Goal: Task Accomplishment & Management: Complete application form

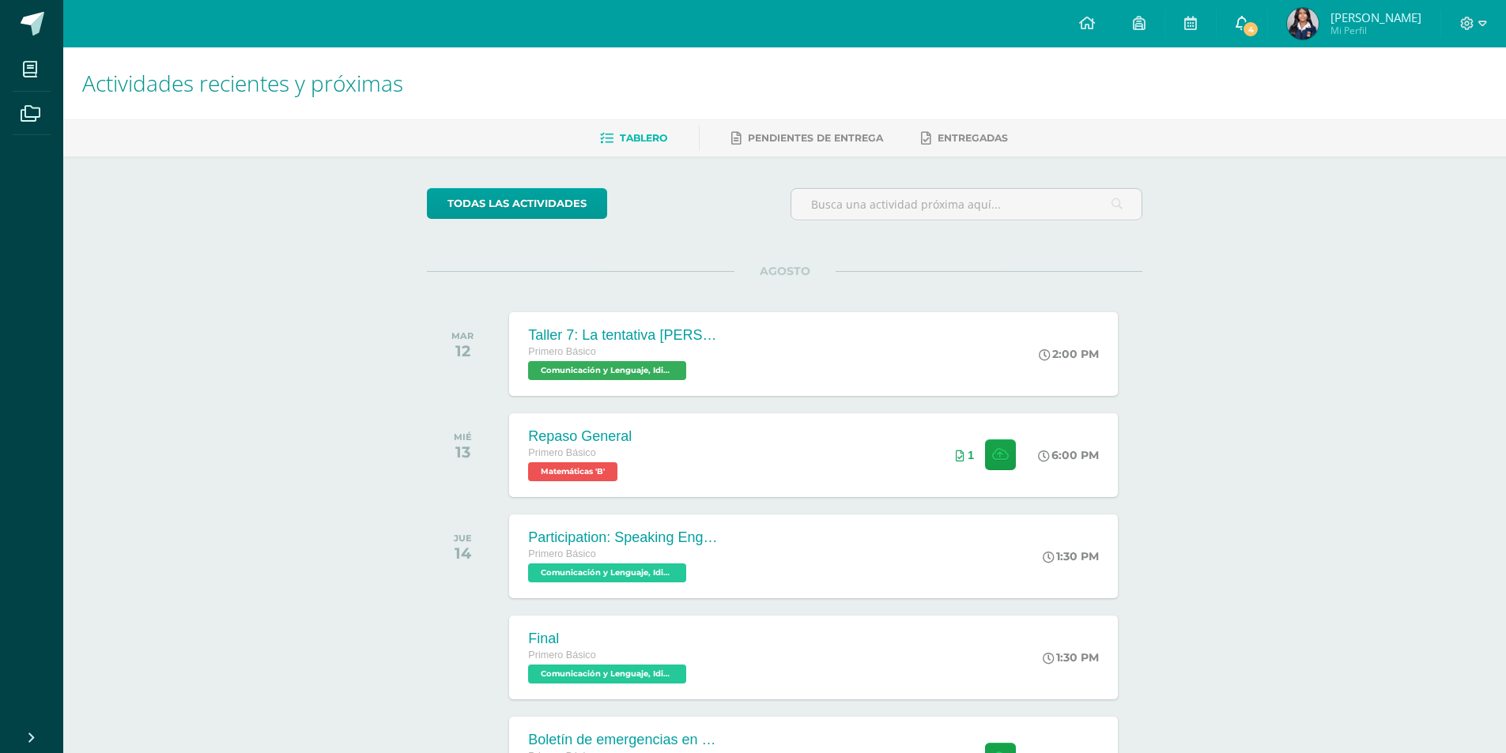
click at [1237, 28] on link "4" at bounding box center [1241, 23] width 51 height 47
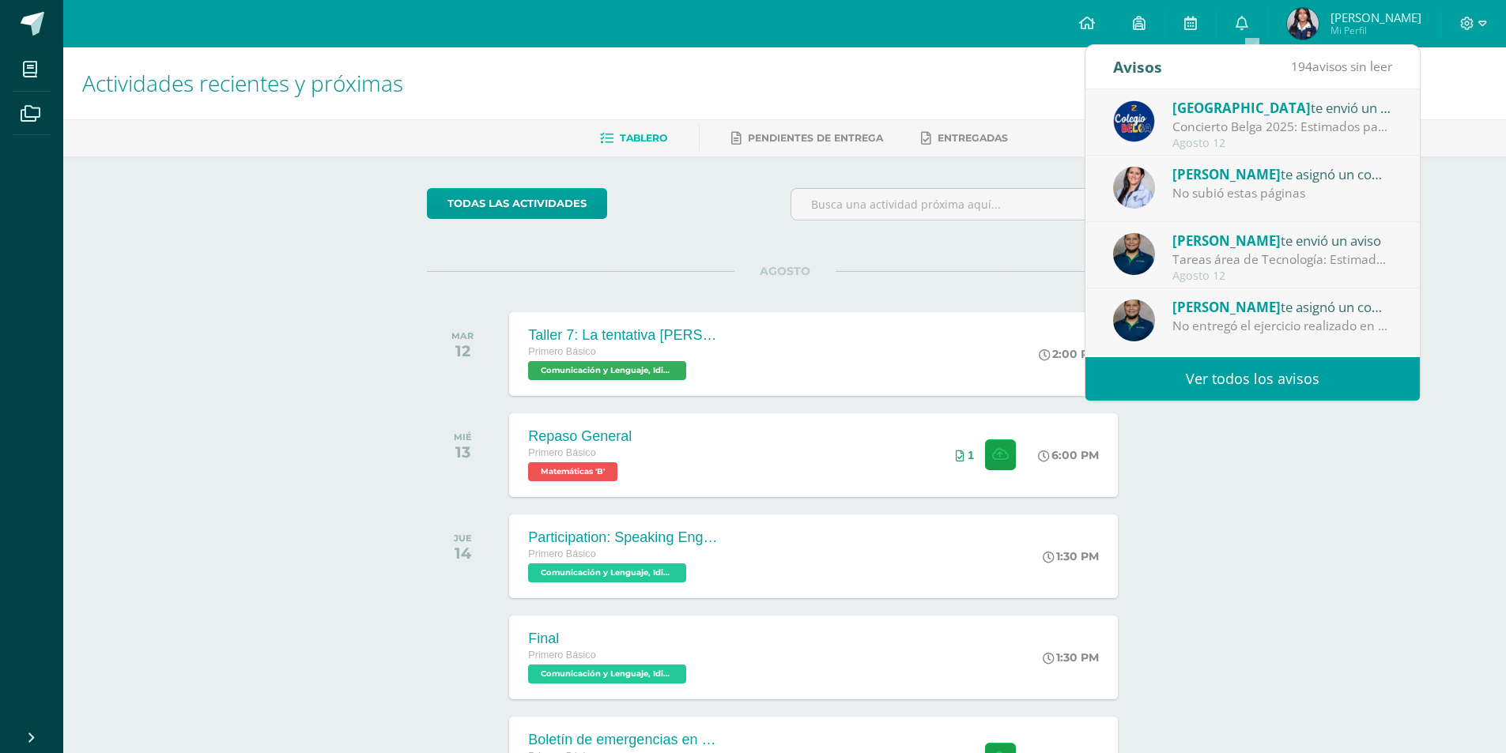
click at [1291, 372] on link "Ver todos los avisos" at bounding box center [1252, 378] width 334 height 43
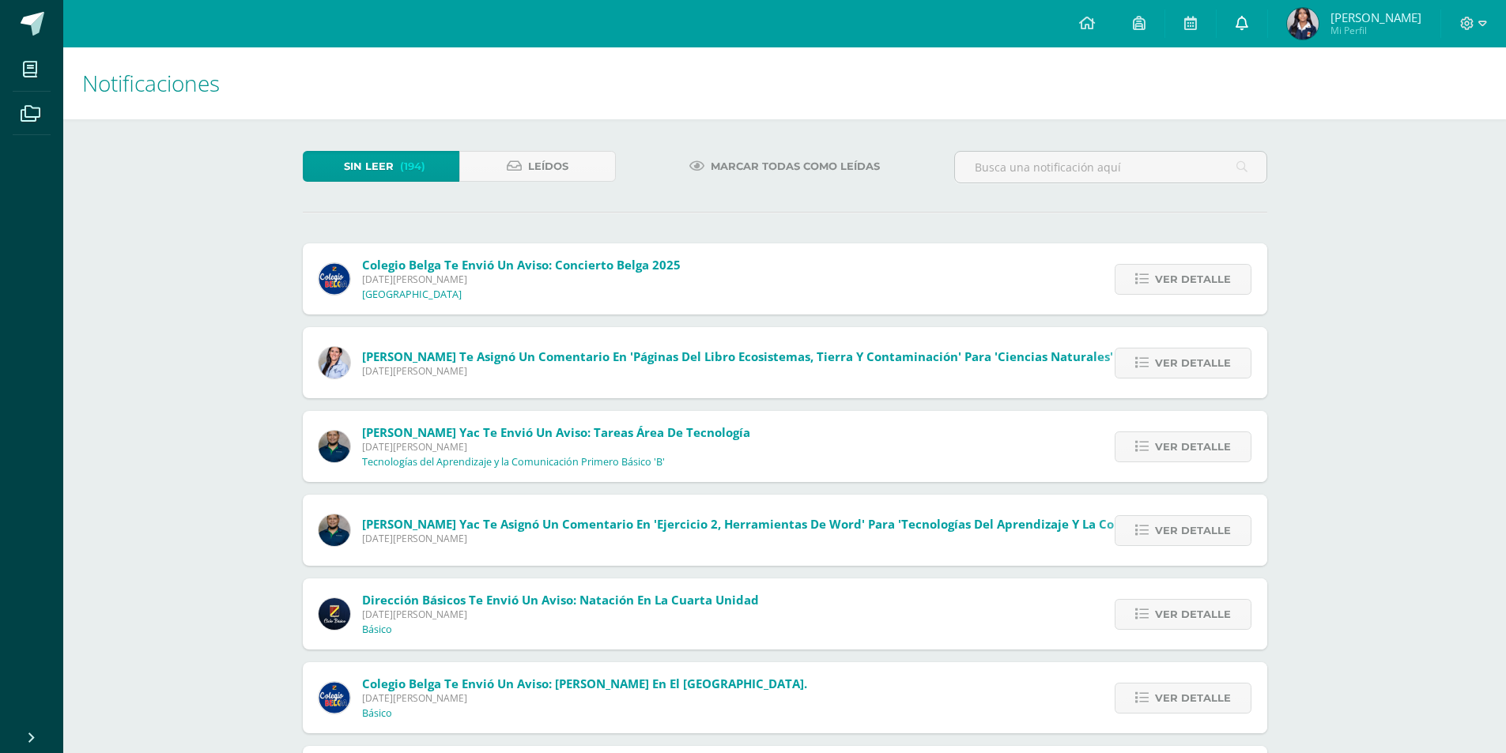
click at [1250, 36] on link at bounding box center [1241, 23] width 51 height 47
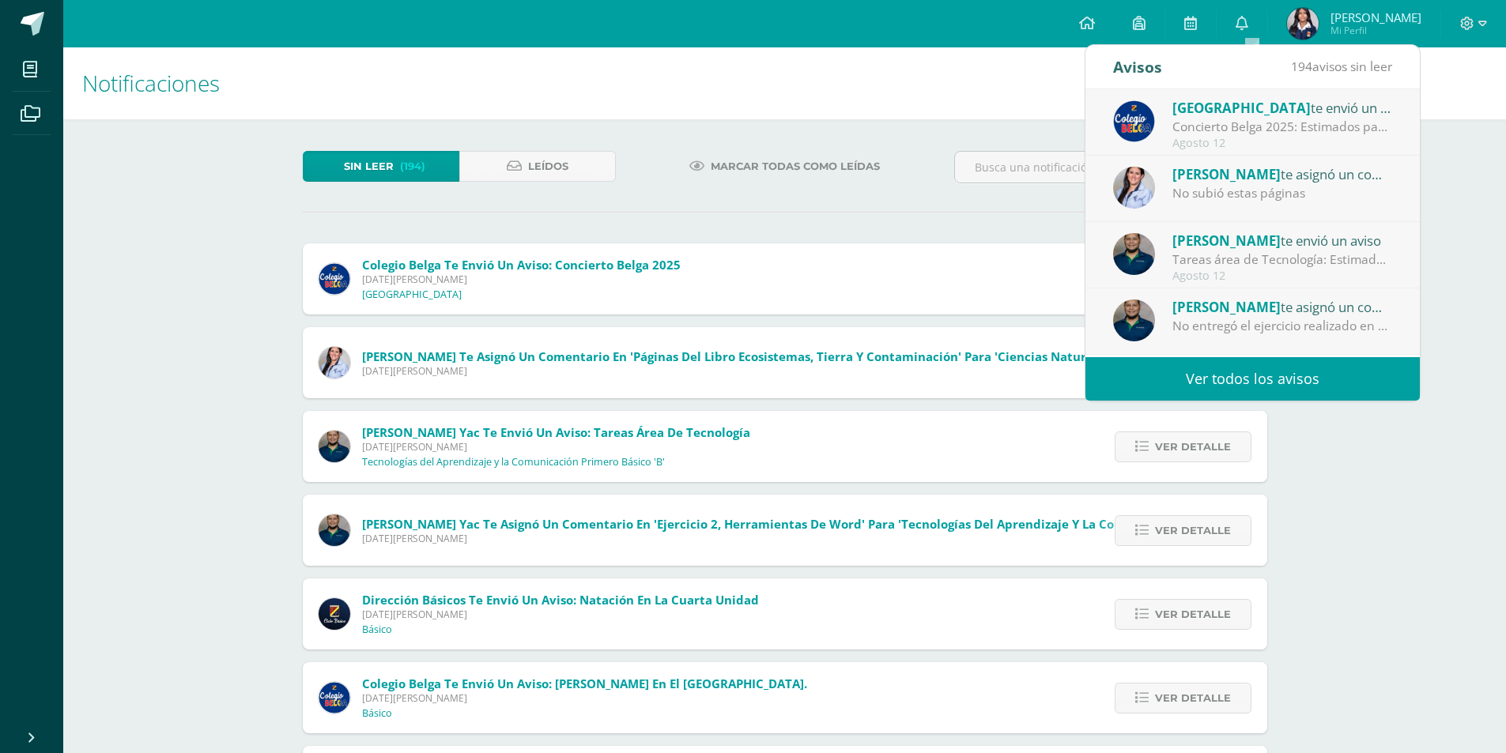
click at [1204, 379] on link "Ver todos los avisos" at bounding box center [1252, 378] width 334 height 43
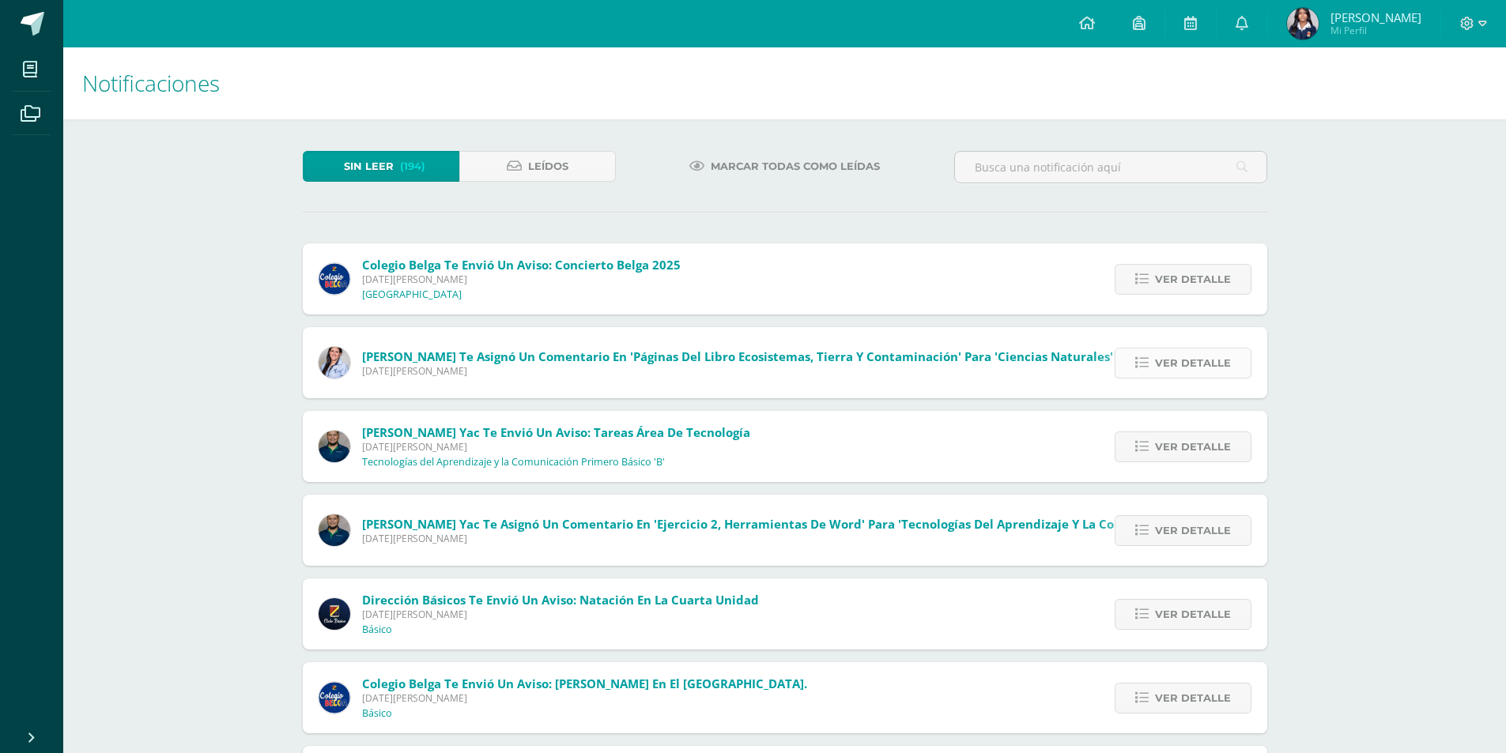
click at [1172, 368] on span "Ver detalle" at bounding box center [1193, 363] width 76 height 29
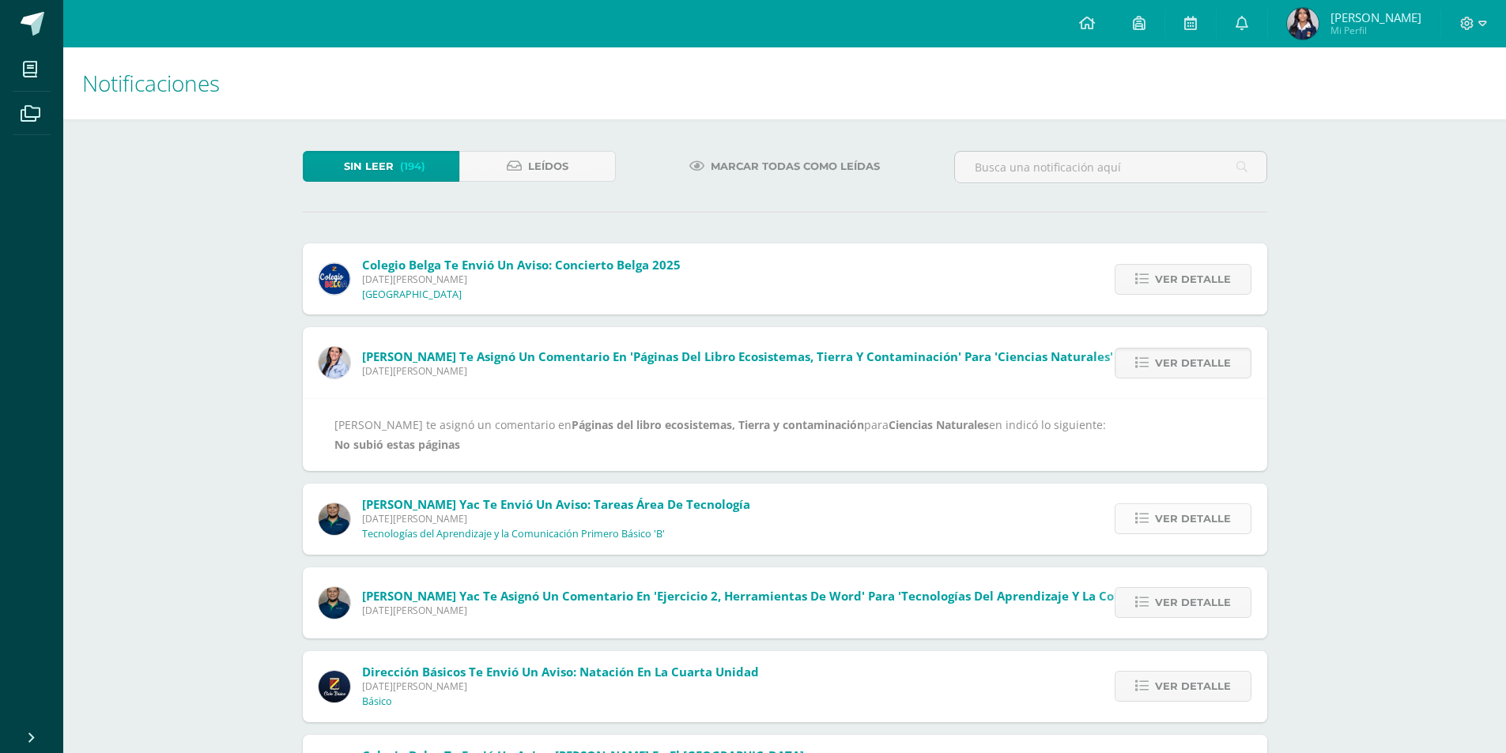
click at [1210, 509] on span "Ver detalle" at bounding box center [1193, 518] width 76 height 29
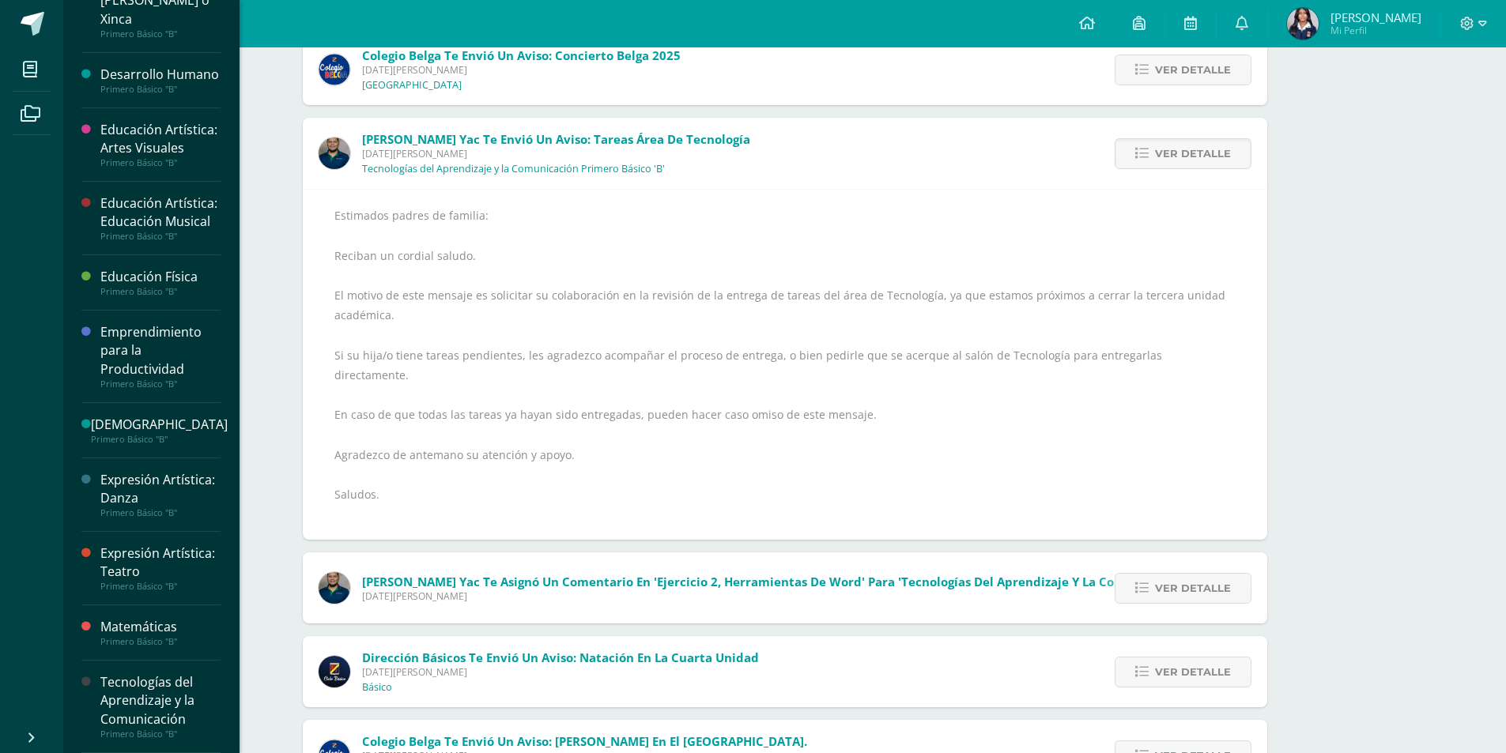
scroll to position [237, 0]
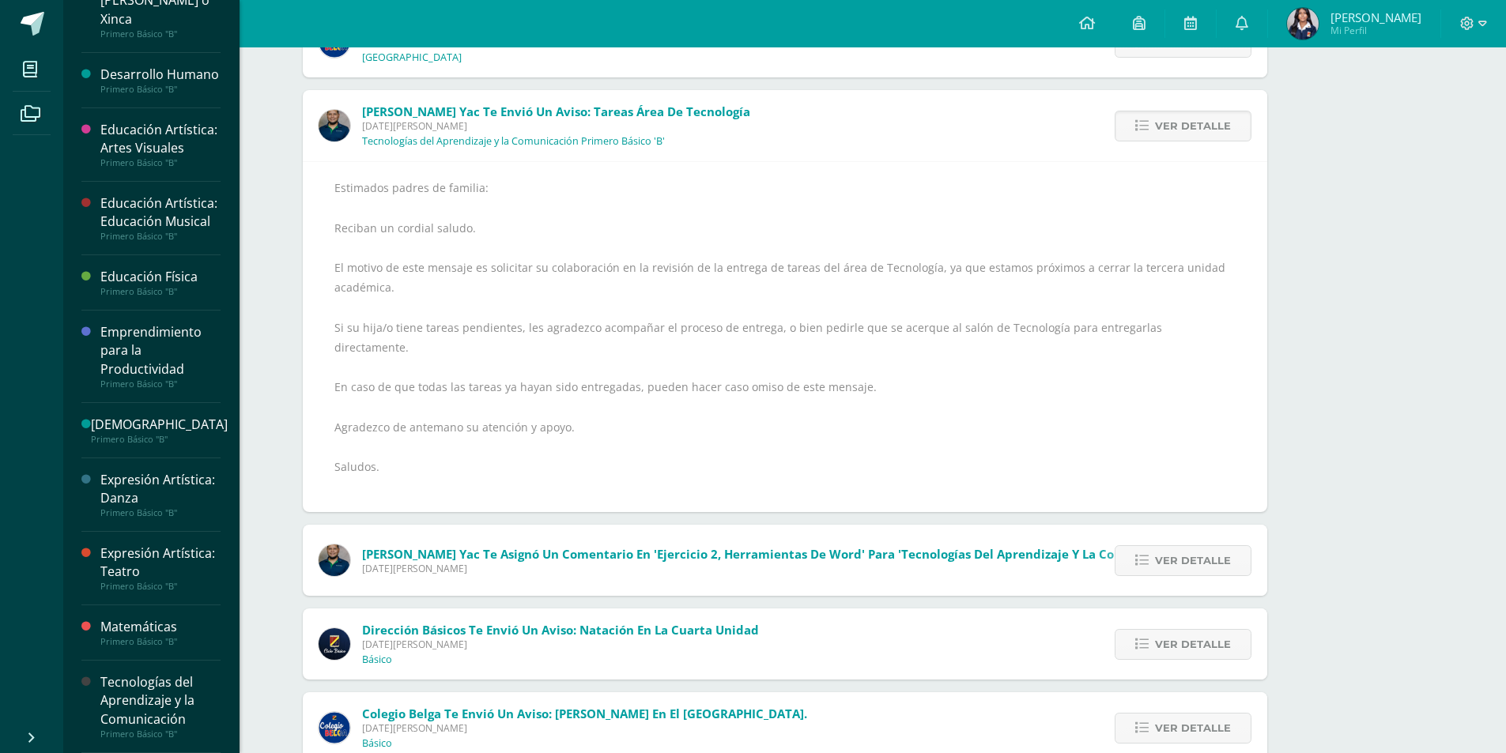
click at [166, 696] on div "Tecnologías del Aprendizaje y la Comunicación" at bounding box center [160, 700] width 120 height 55
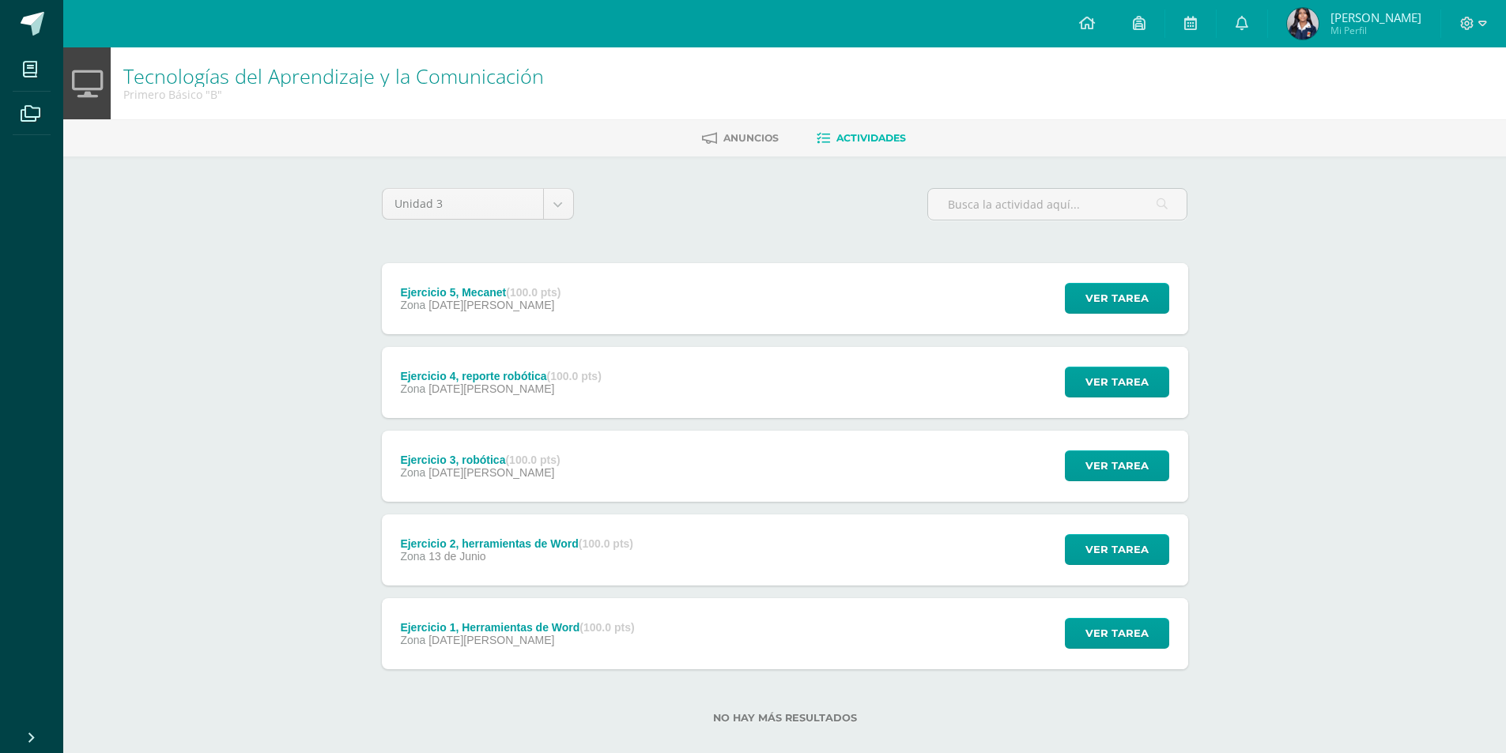
click at [593, 306] on div "Ejercicio 5, Mecanet (100.0 pts) Zona 11 de Agosto Ver tarea Ejercicio 5, Mecan…" at bounding box center [785, 298] width 806 height 71
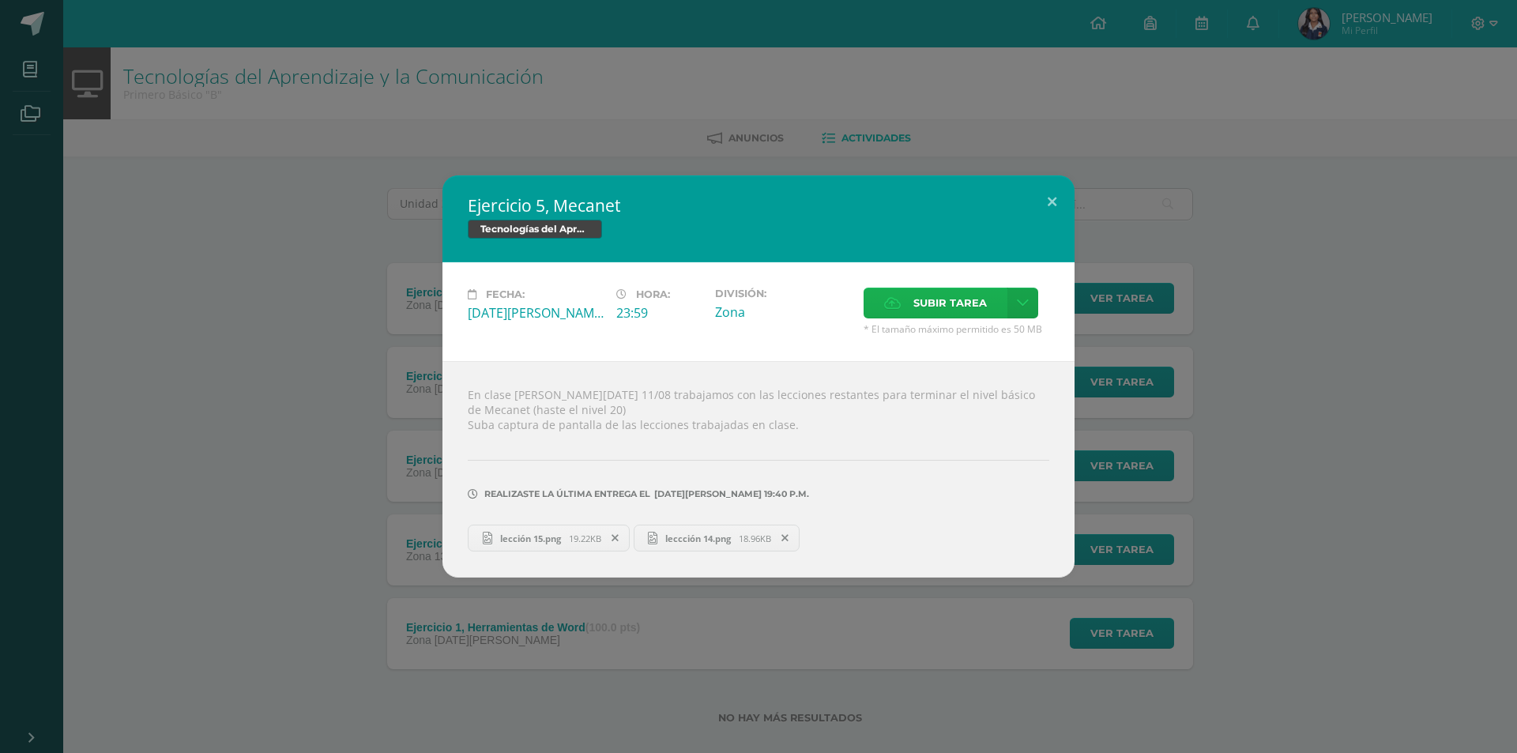
click at [960, 304] on span "Subir tarea" at bounding box center [951, 302] width 74 height 29
click at [0, 0] on input "Subir tarea" at bounding box center [0, 0] width 0 height 0
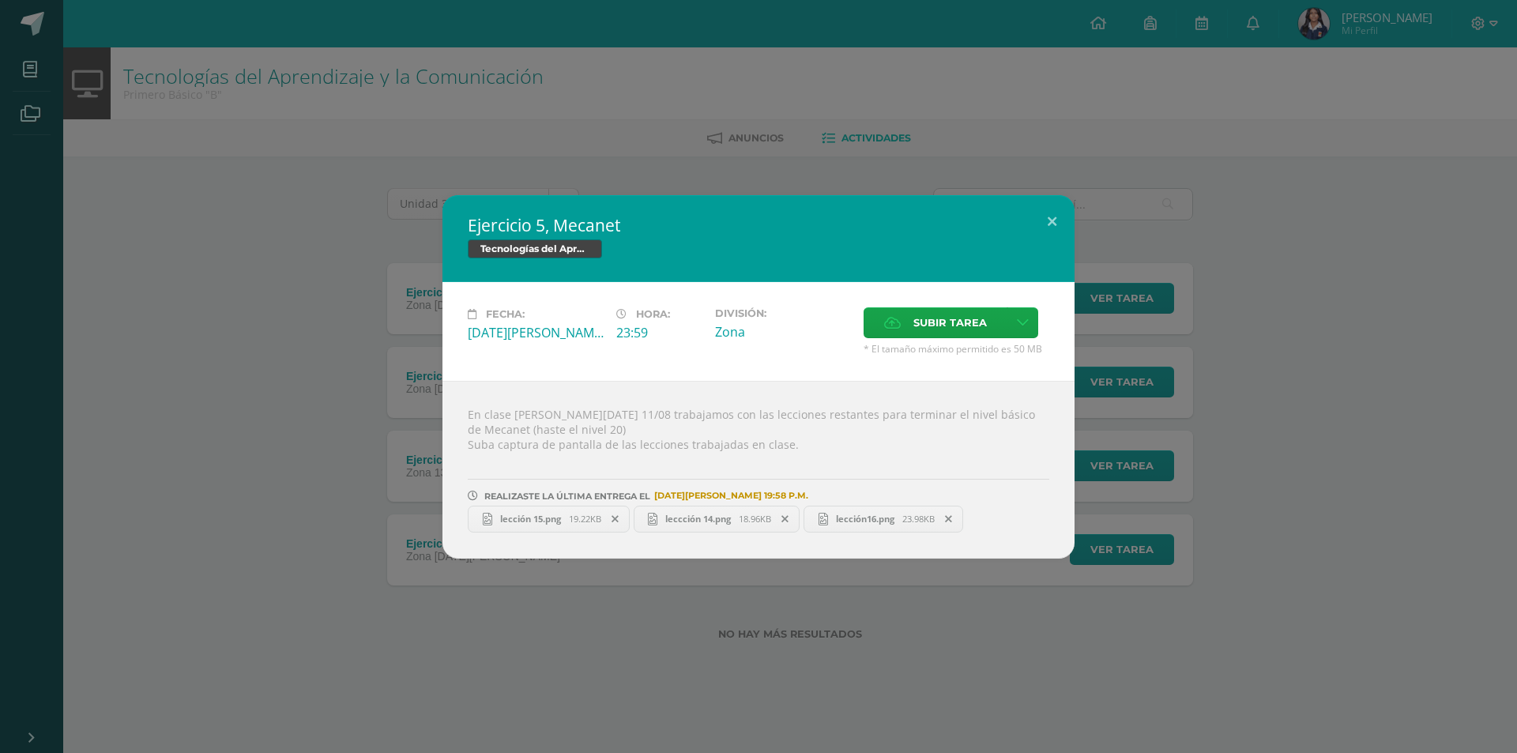
click at [1321, 685] on div "Ejercicio 5, Mecanet Tecnologías del Aprendizaje y la Comunicación Fecha: Lunes…" at bounding box center [758, 376] width 1517 height 753
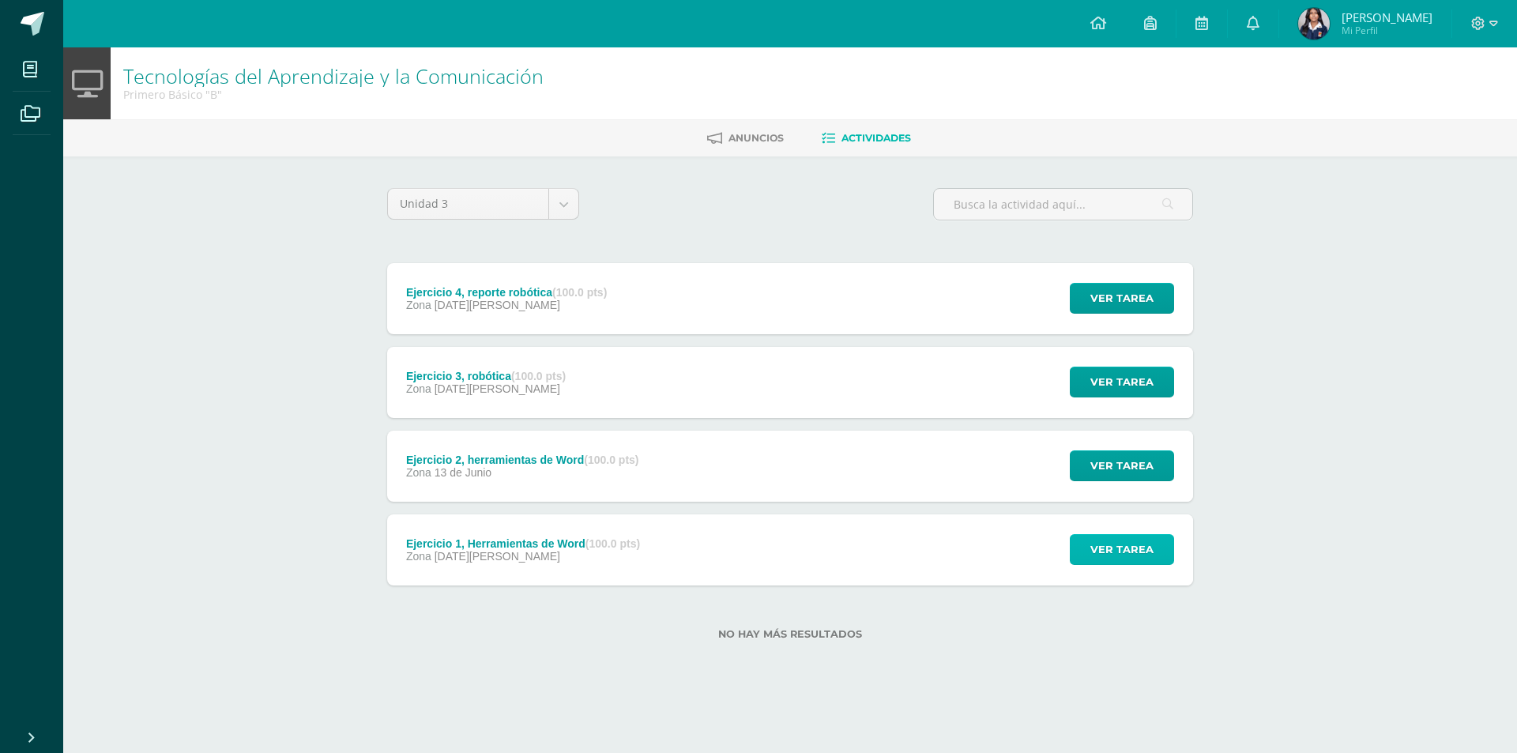
click at [1121, 544] on span "Ver tarea" at bounding box center [1122, 549] width 63 height 29
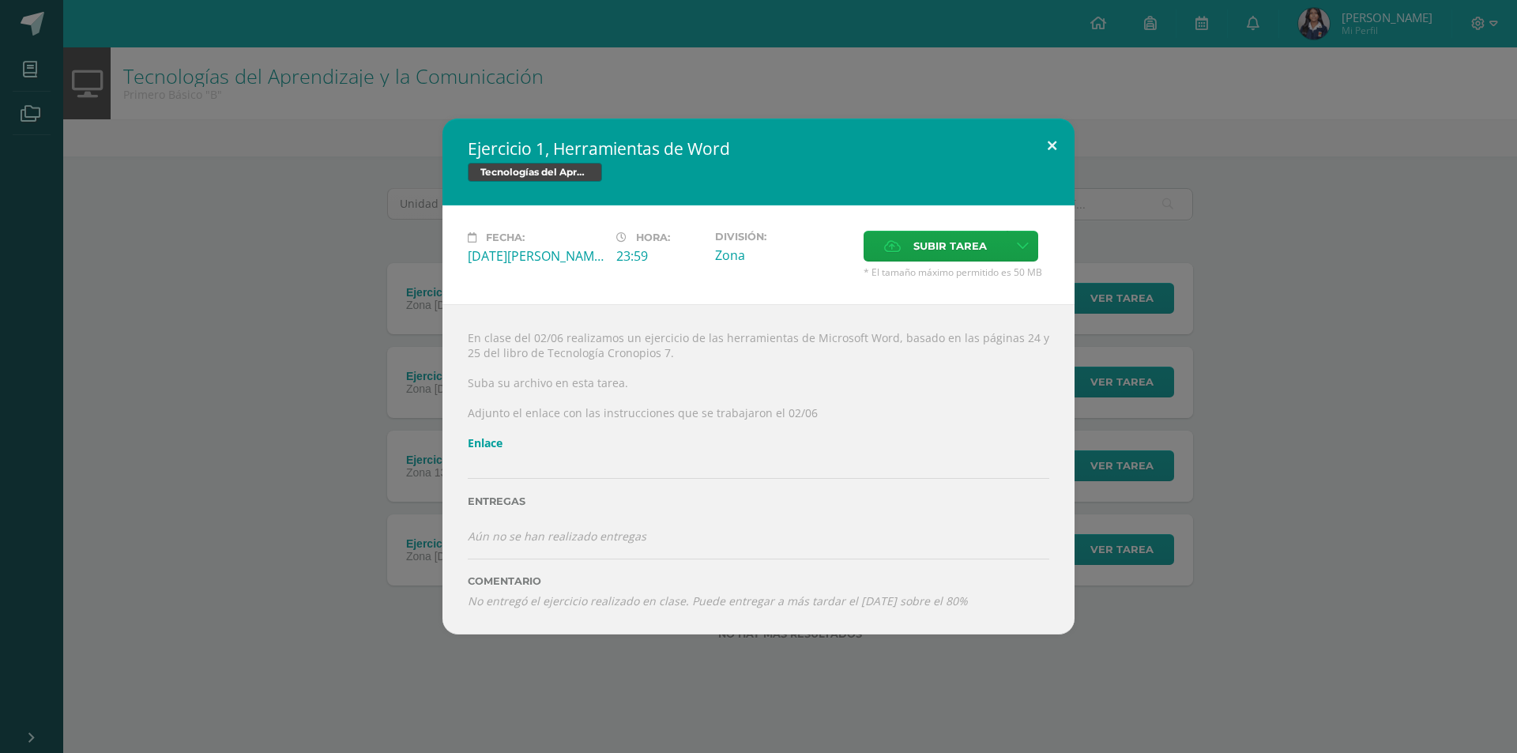
click at [1057, 141] on button at bounding box center [1052, 146] width 45 height 54
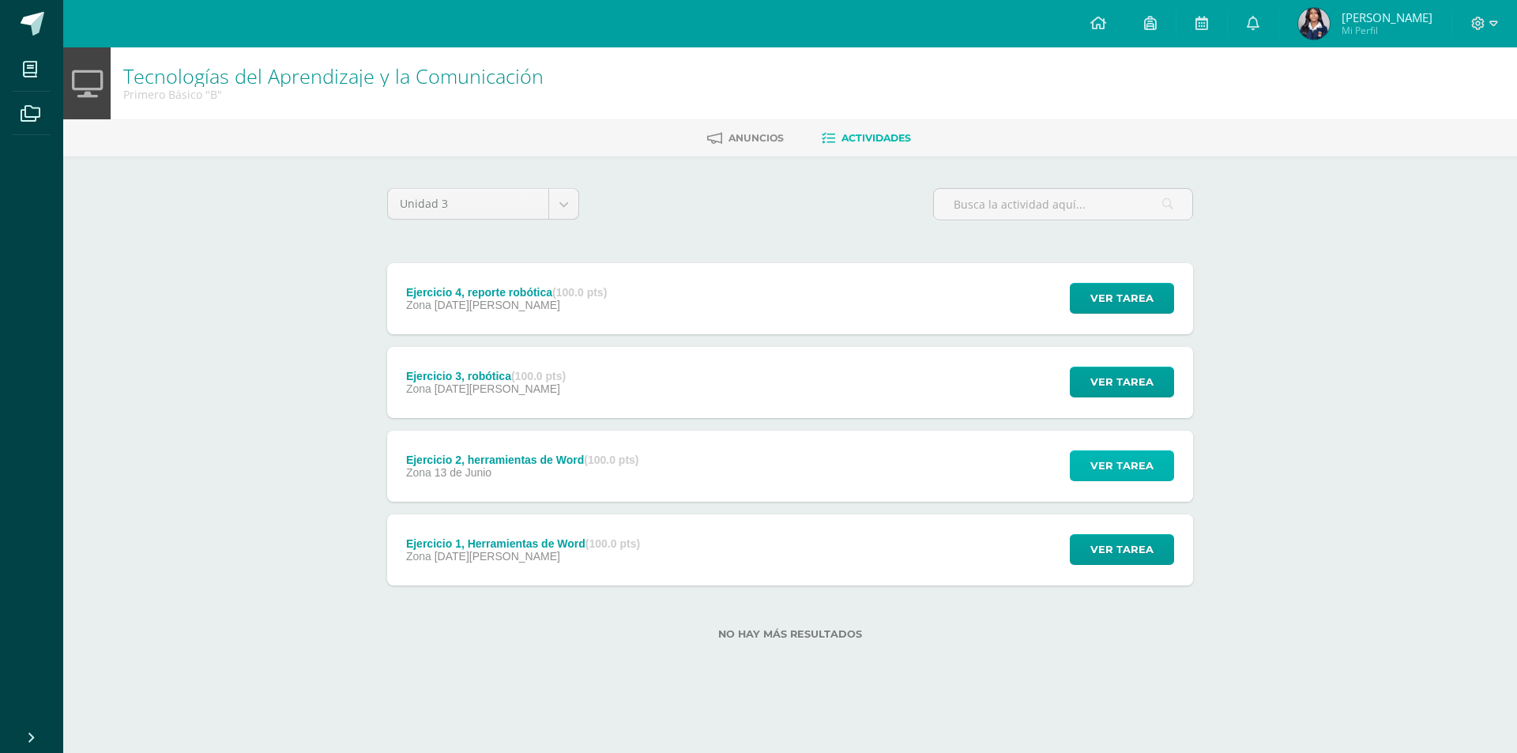
click at [1095, 469] on span "Ver tarea" at bounding box center [1122, 465] width 63 height 29
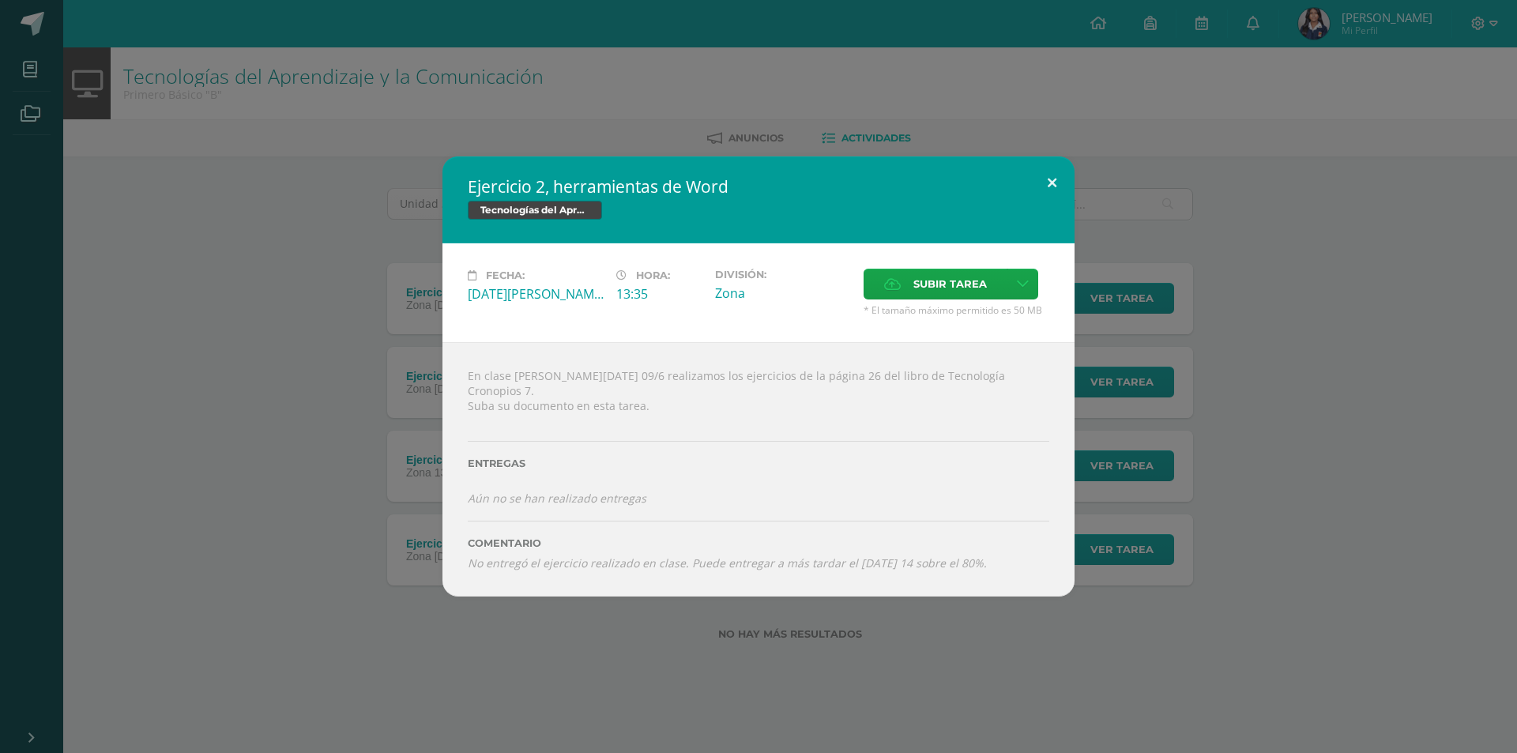
click at [1056, 189] on button at bounding box center [1052, 183] width 45 height 54
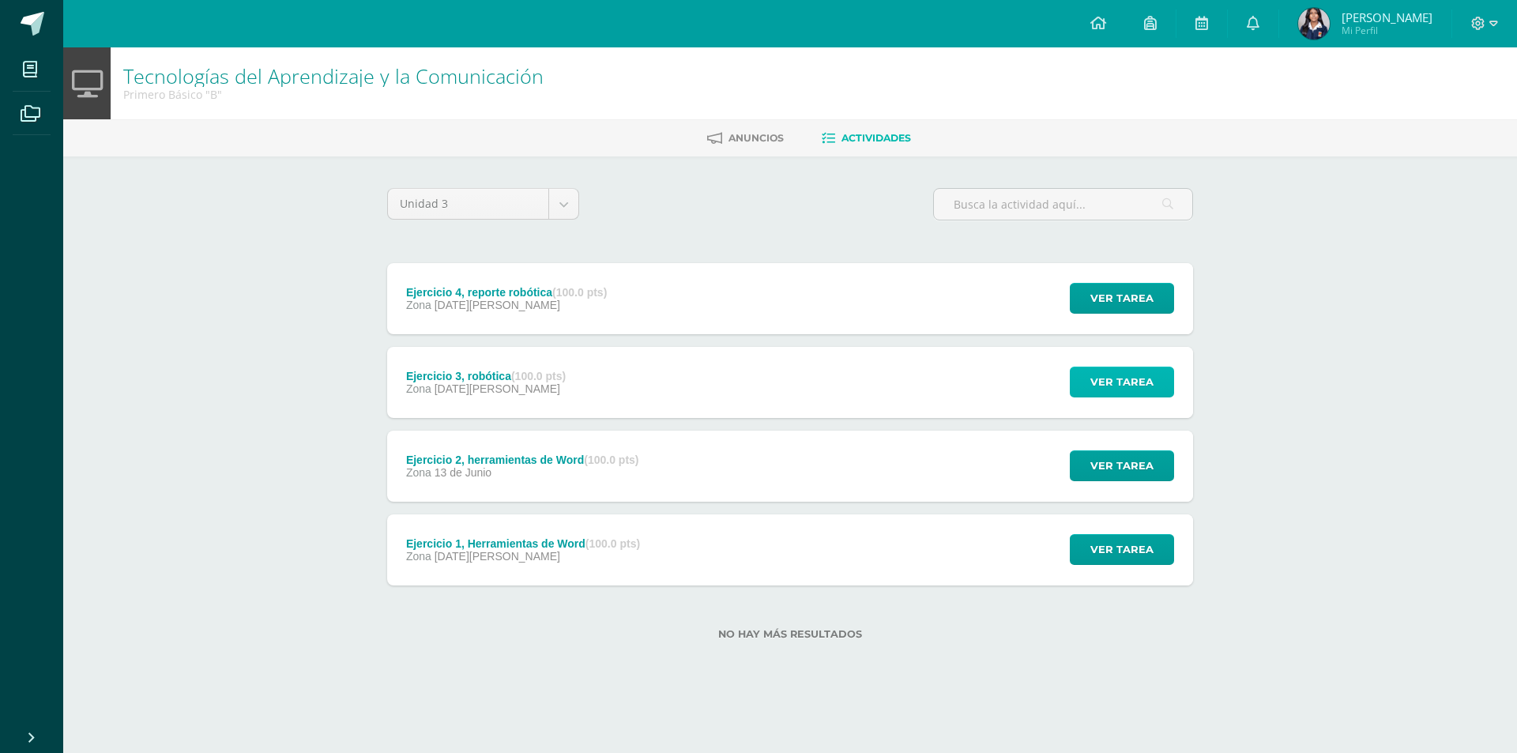
click at [1108, 379] on span "Ver tarea" at bounding box center [1122, 382] width 63 height 29
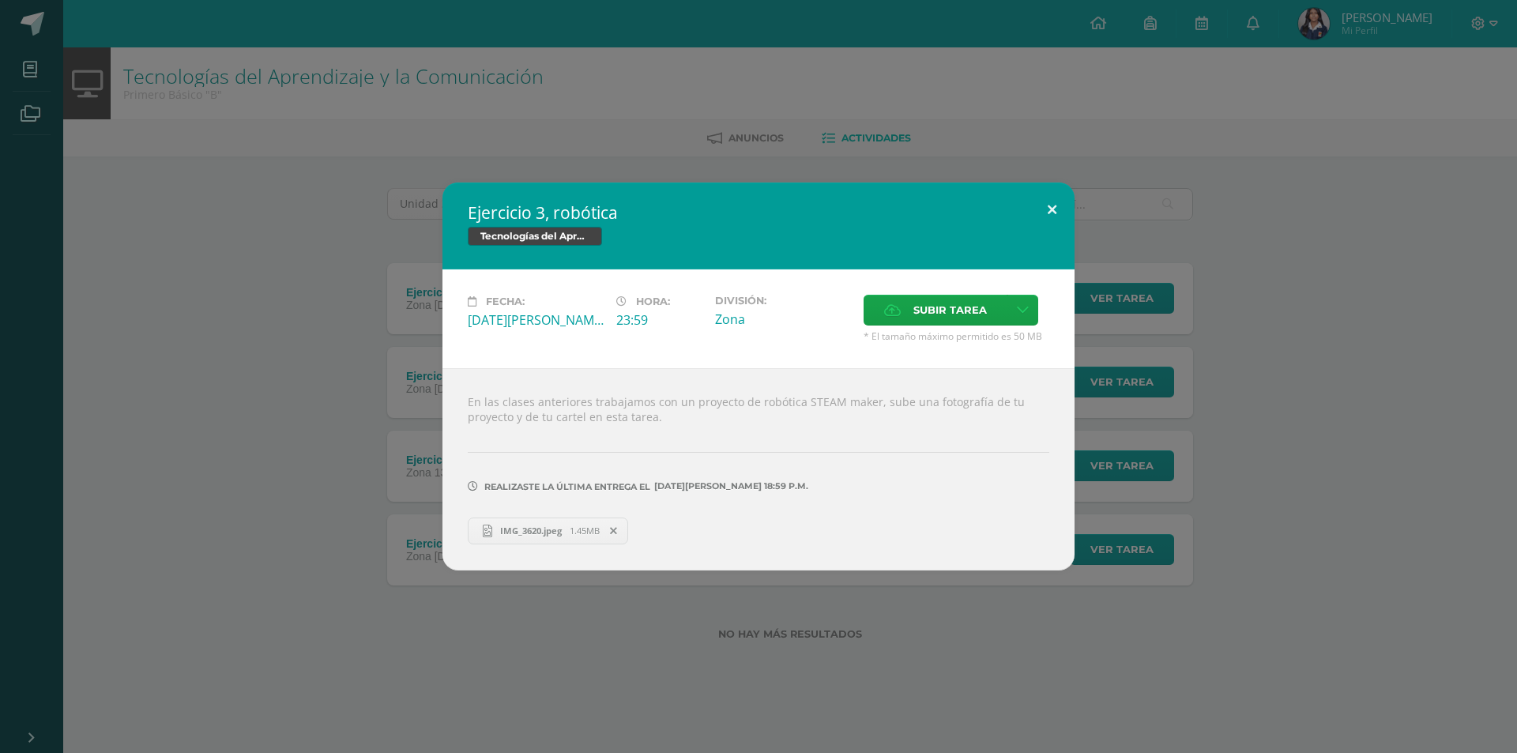
click at [1061, 208] on button at bounding box center [1052, 210] width 45 height 54
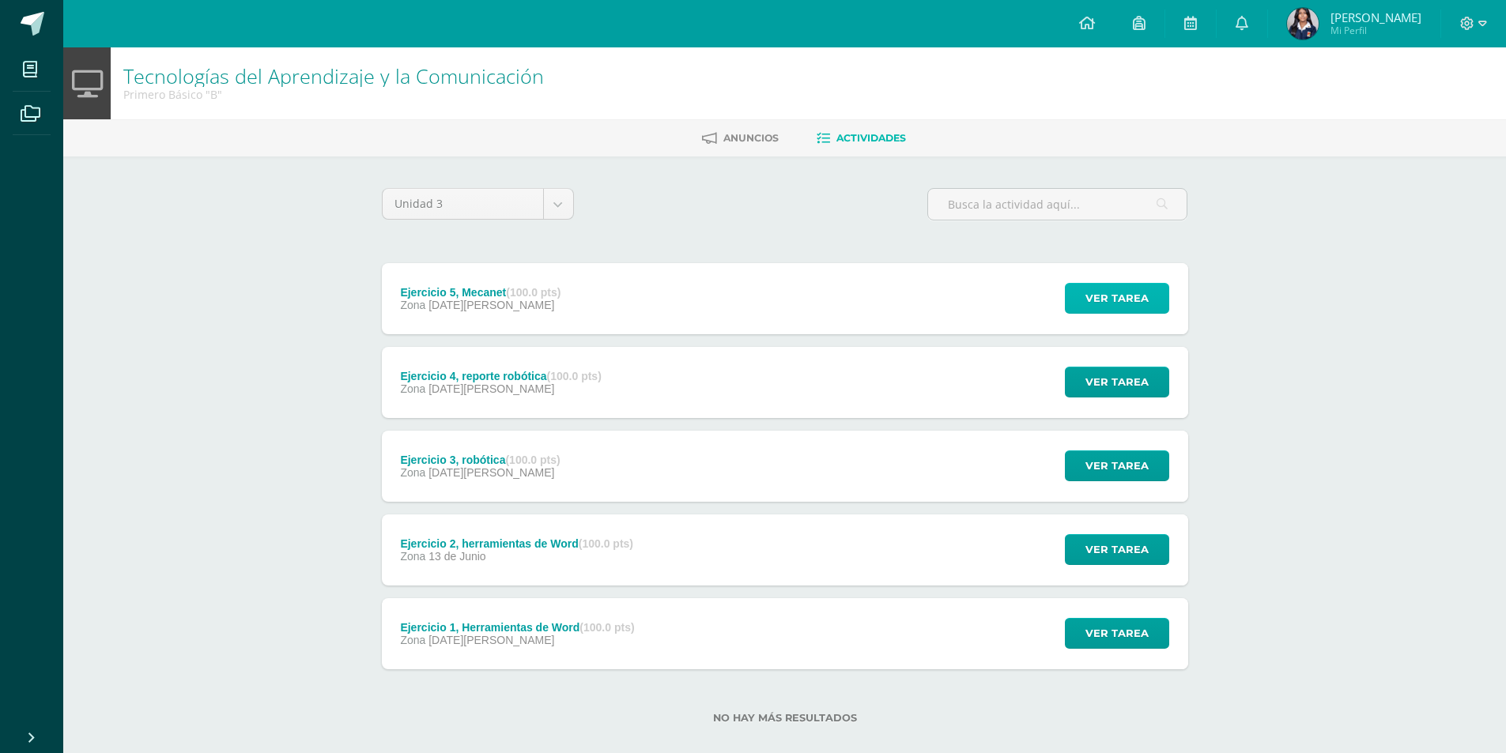
click at [1087, 290] on span "Ver tarea" at bounding box center [1116, 298] width 63 height 29
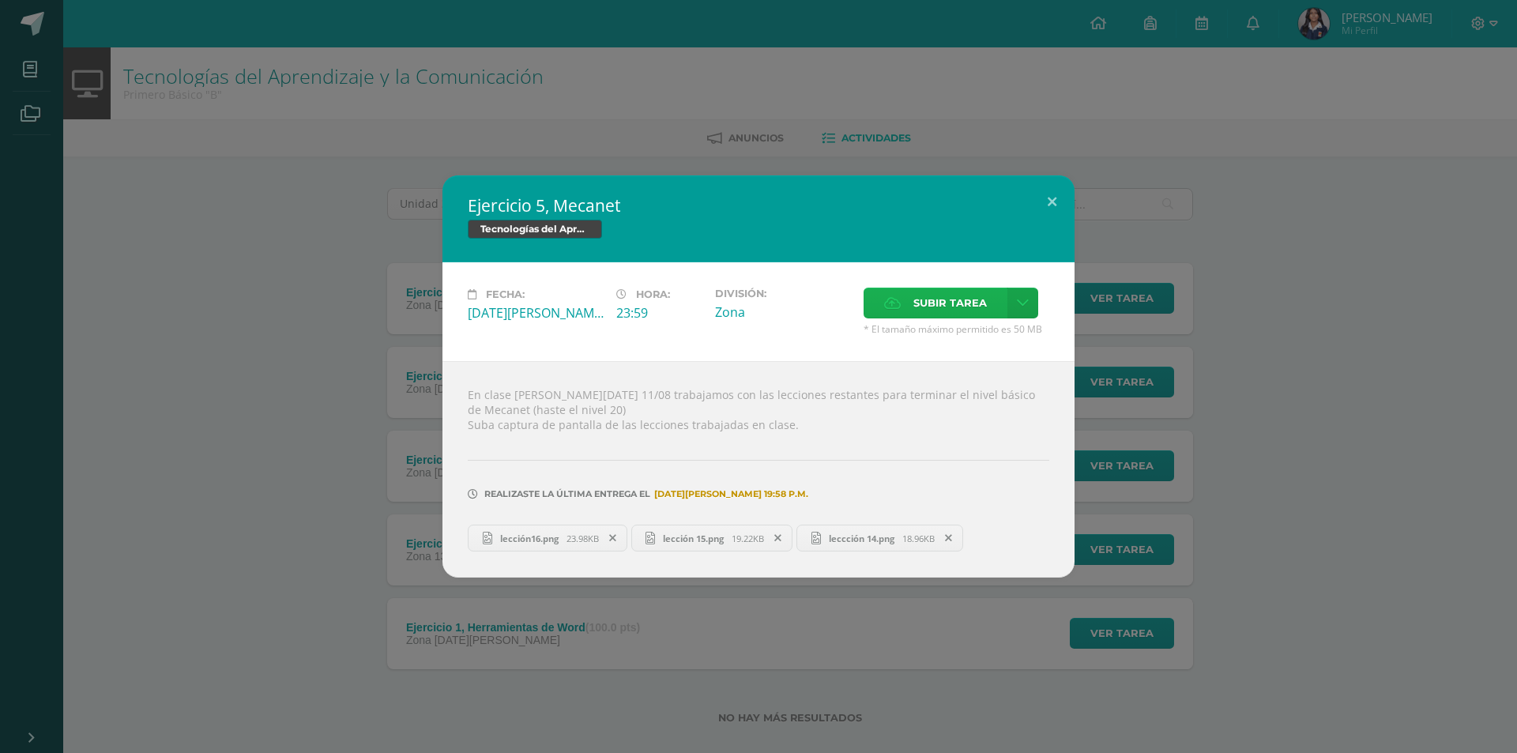
click at [893, 303] on icon at bounding box center [892, 303] width 17 height 10
click at [0, 0] on input "Subir tarea" at bounding box center [0, 0] width 0 height 0
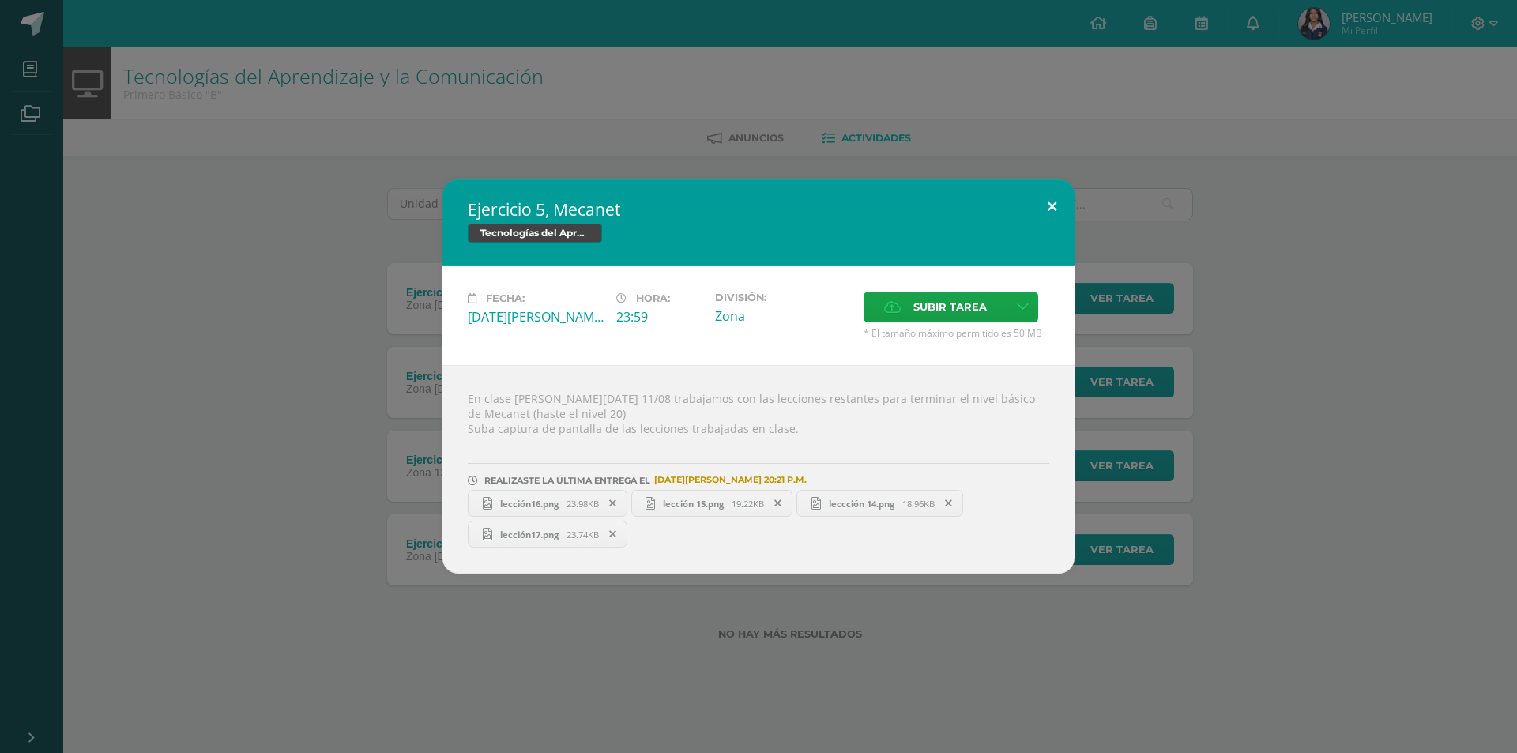
click at [1045, 213] on button at bounding box center [1052, 206] width 45 height 54
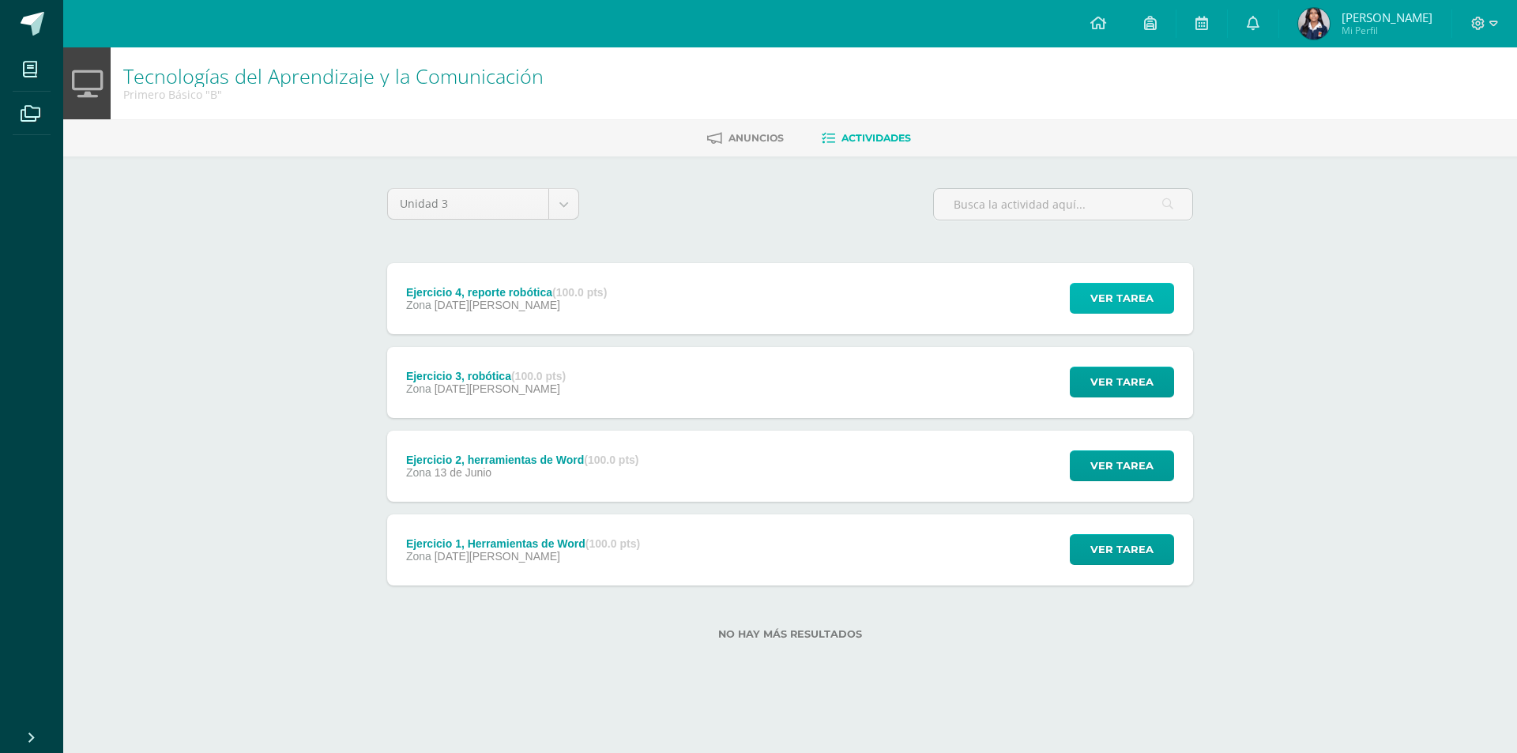
click at [1084, 295] on button "Ver tarea" at bounding box center [1122, 298] width 104 height 31
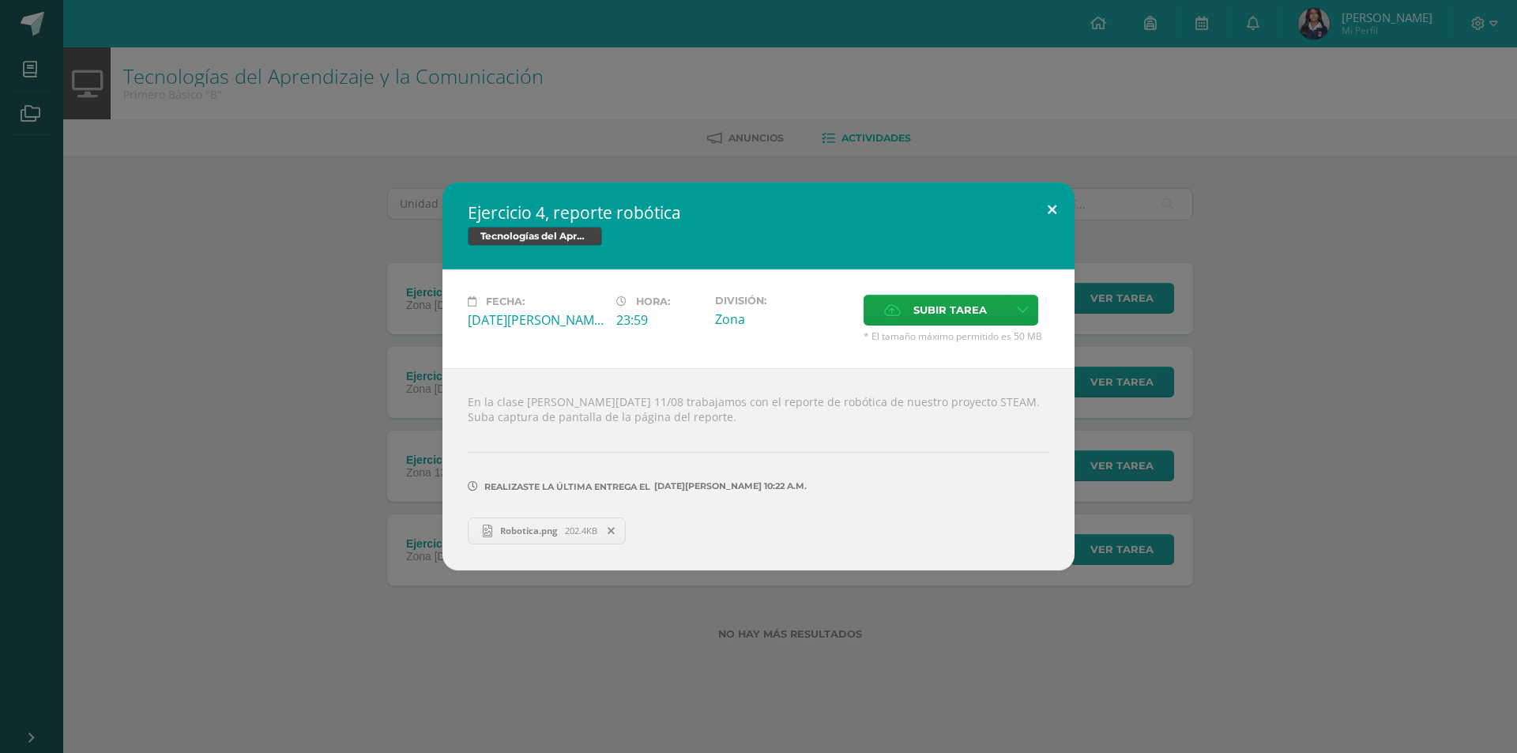
click at [1044, 204] on button at bounding box center [1052, 210] width 45 height 54
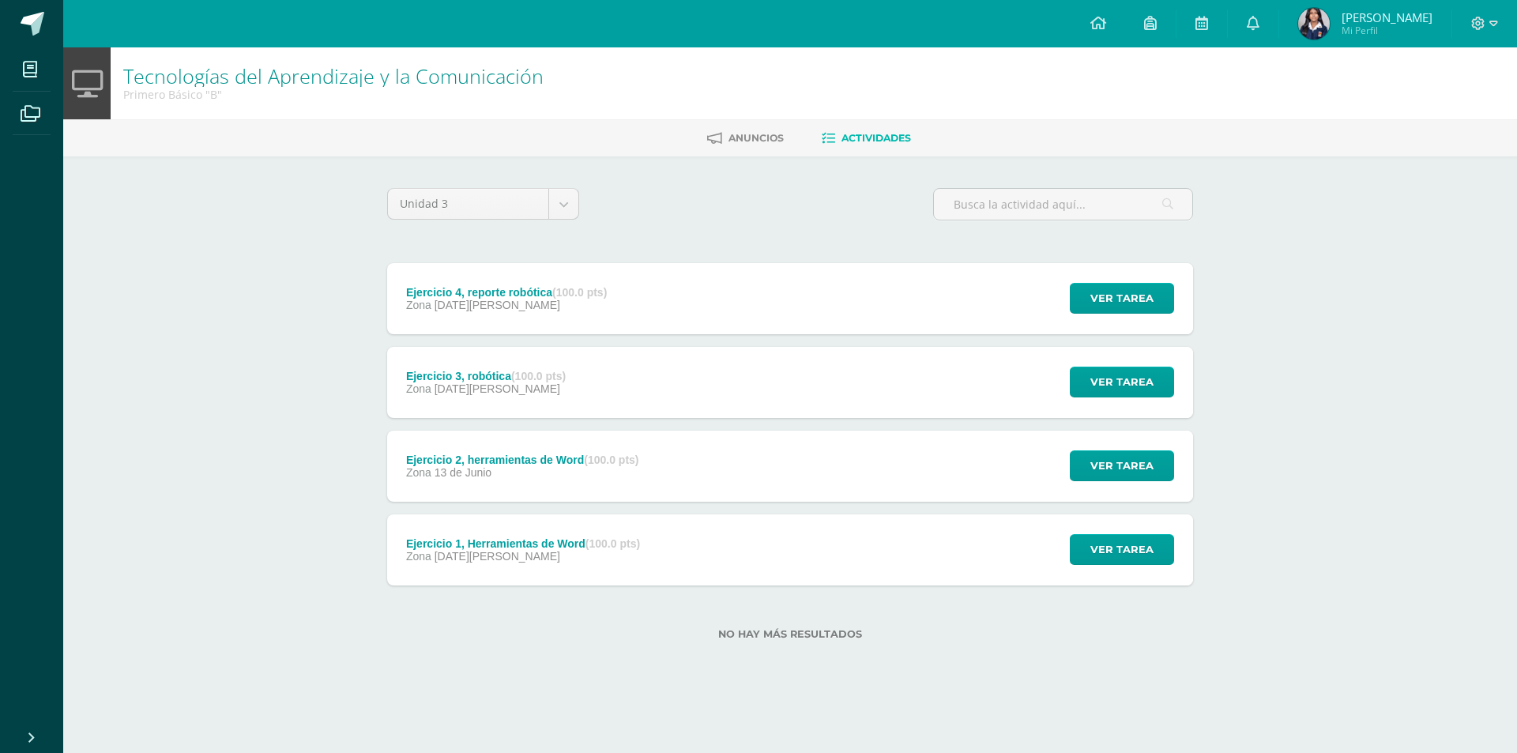
click at [590, 456] on strong "(100.0 pts)" at bounding box center [611, 460] width 55 height 13
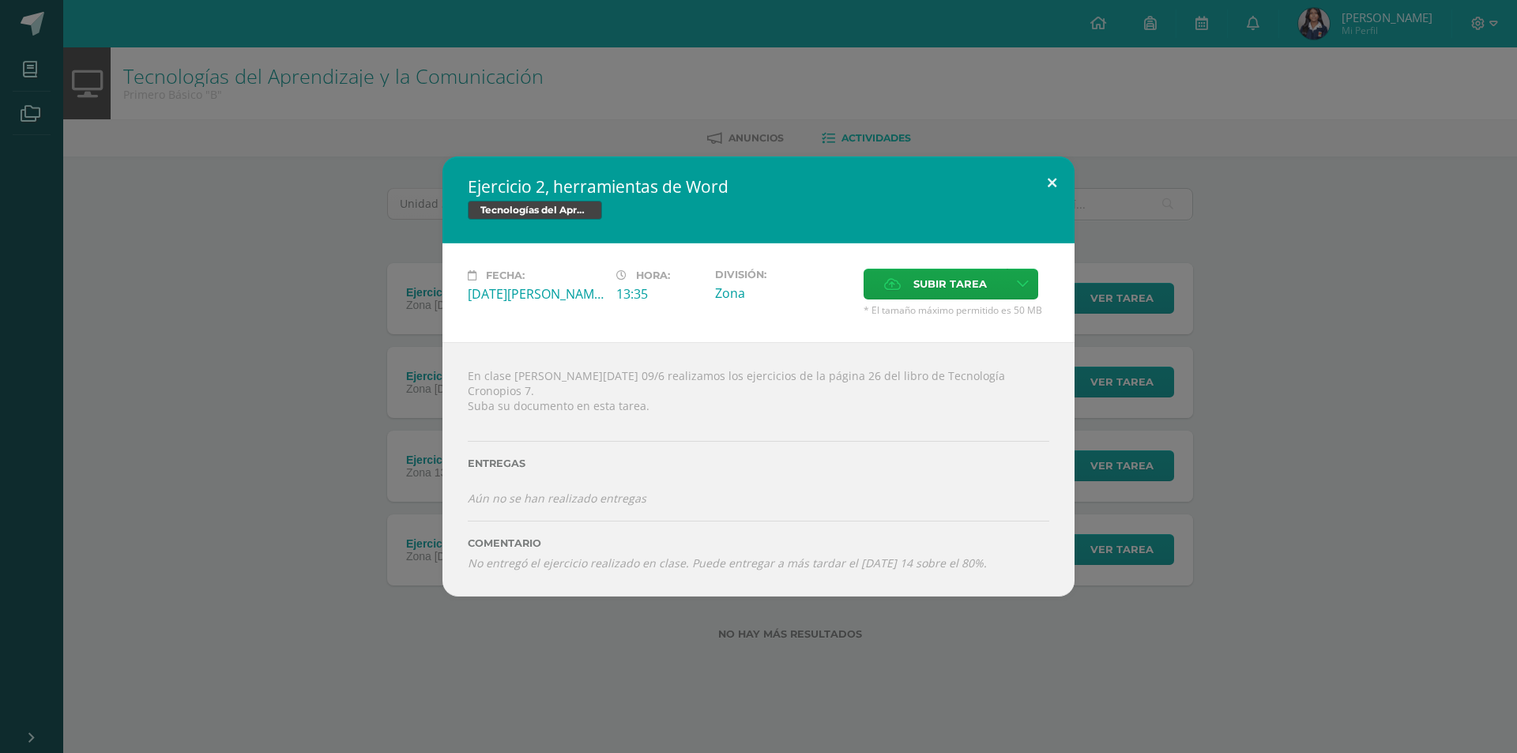
click at [1067, 191] on button at bounding box center [1052, 183] width 45 height 54
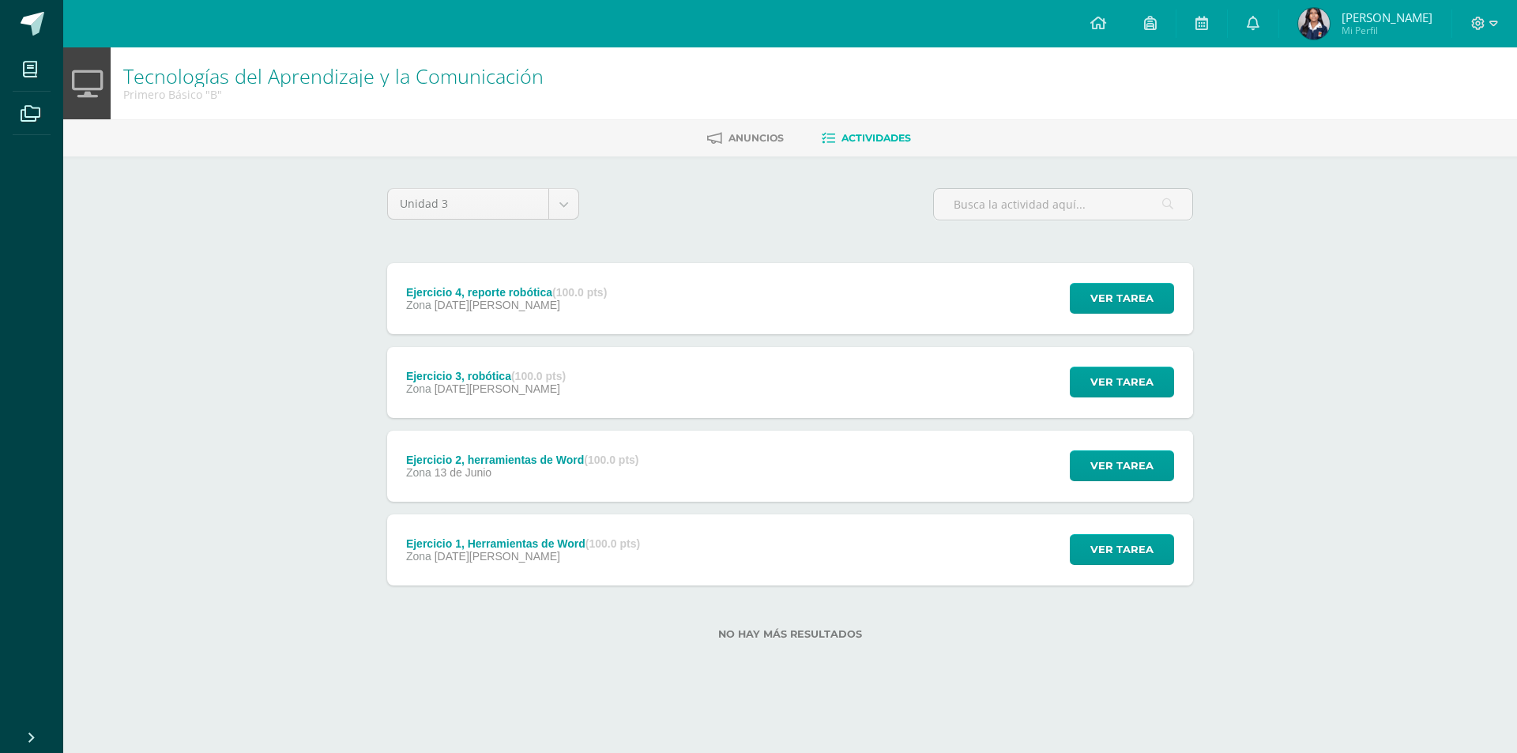
click at [572, 545] on div "Ejercicio 1, Herramientas de Word (100.0 pts)" at bounding box center [523, 543] width 234 height 13
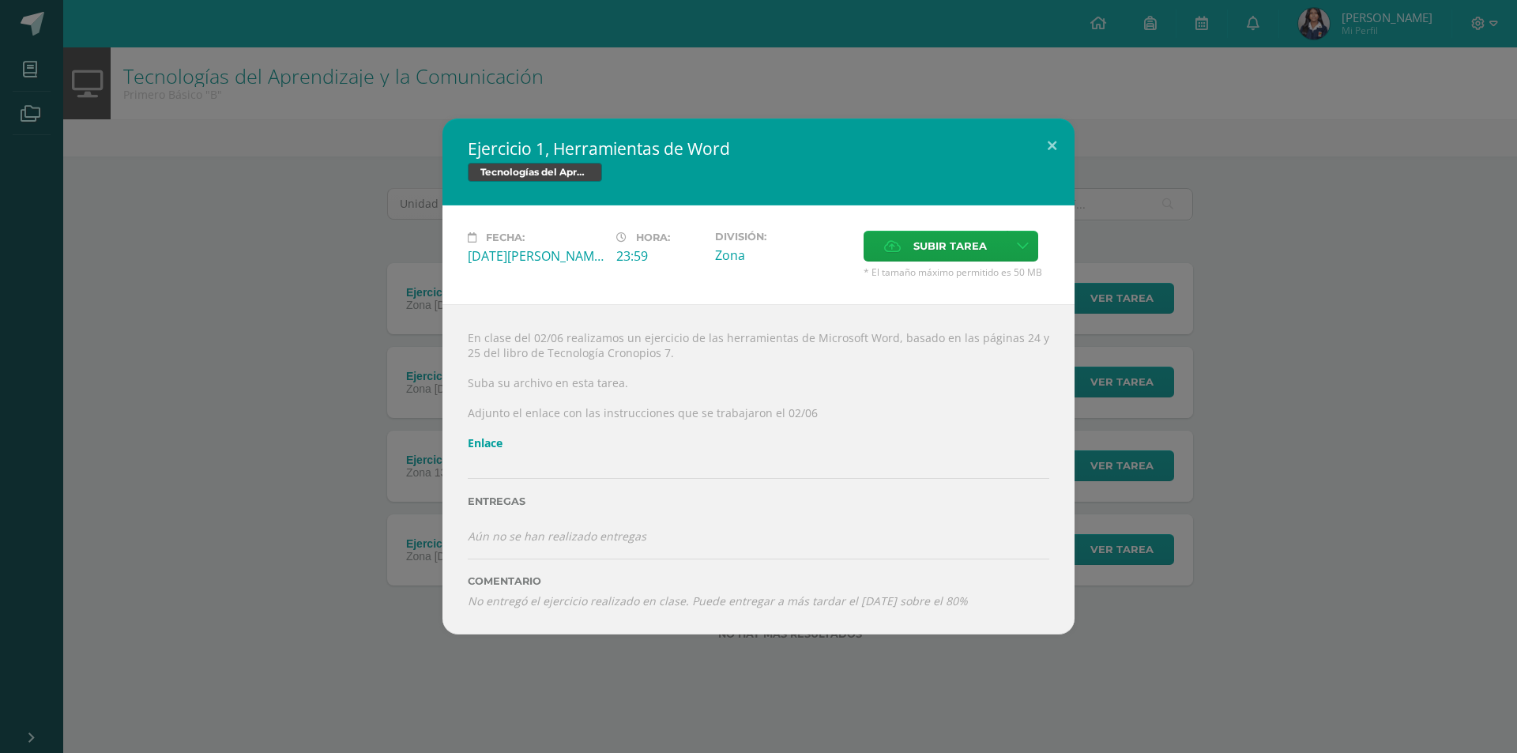
click at [1351, 421] on div "Ejercicio 1, Herramientas de Word Tecnologías del Aprendizaje y la Comunicación…" at bounding box center [758, 376] width 1505 height 515
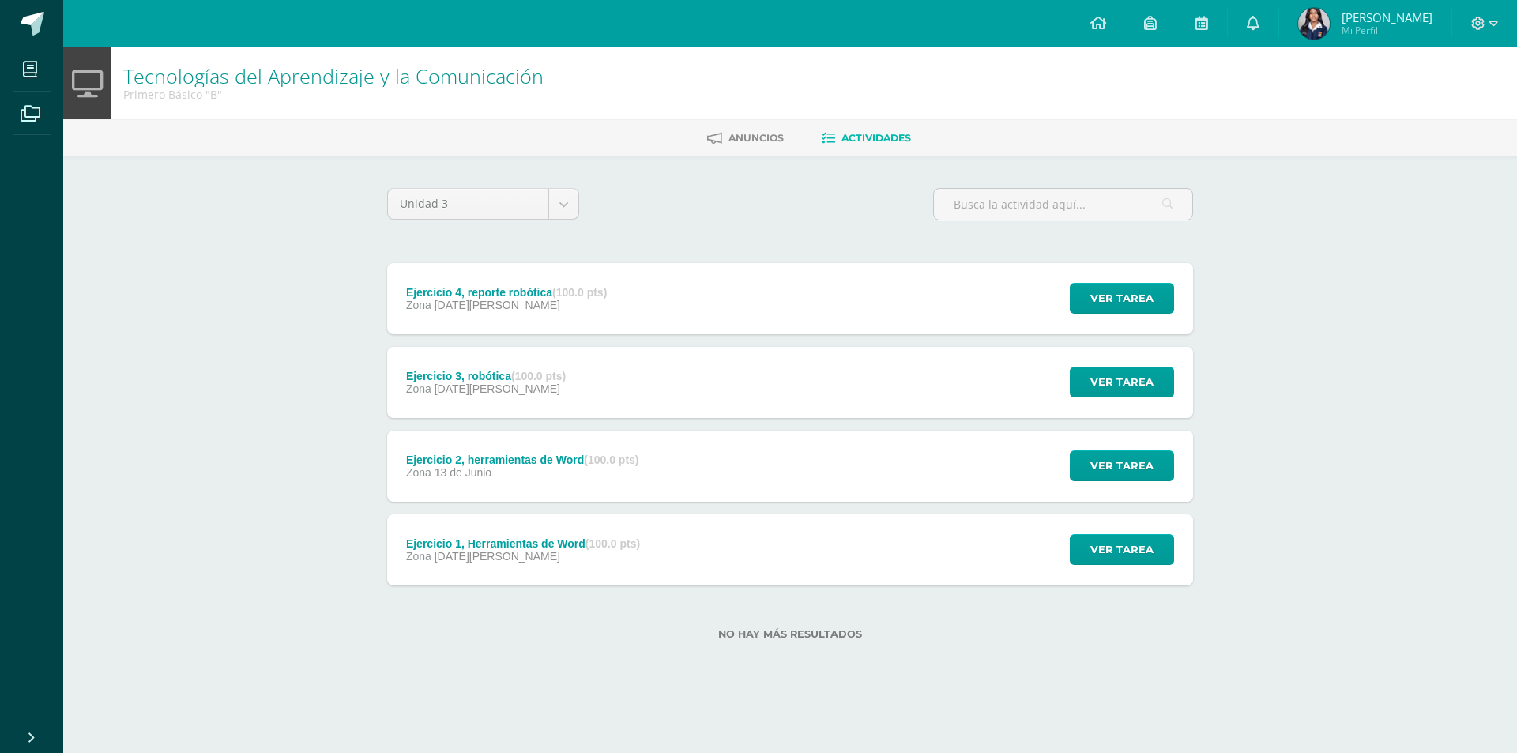
click at [557, 553] on div "Zona [DATE][PERSON_NAME]" at bounding box center [523, 556] width 234 height 13
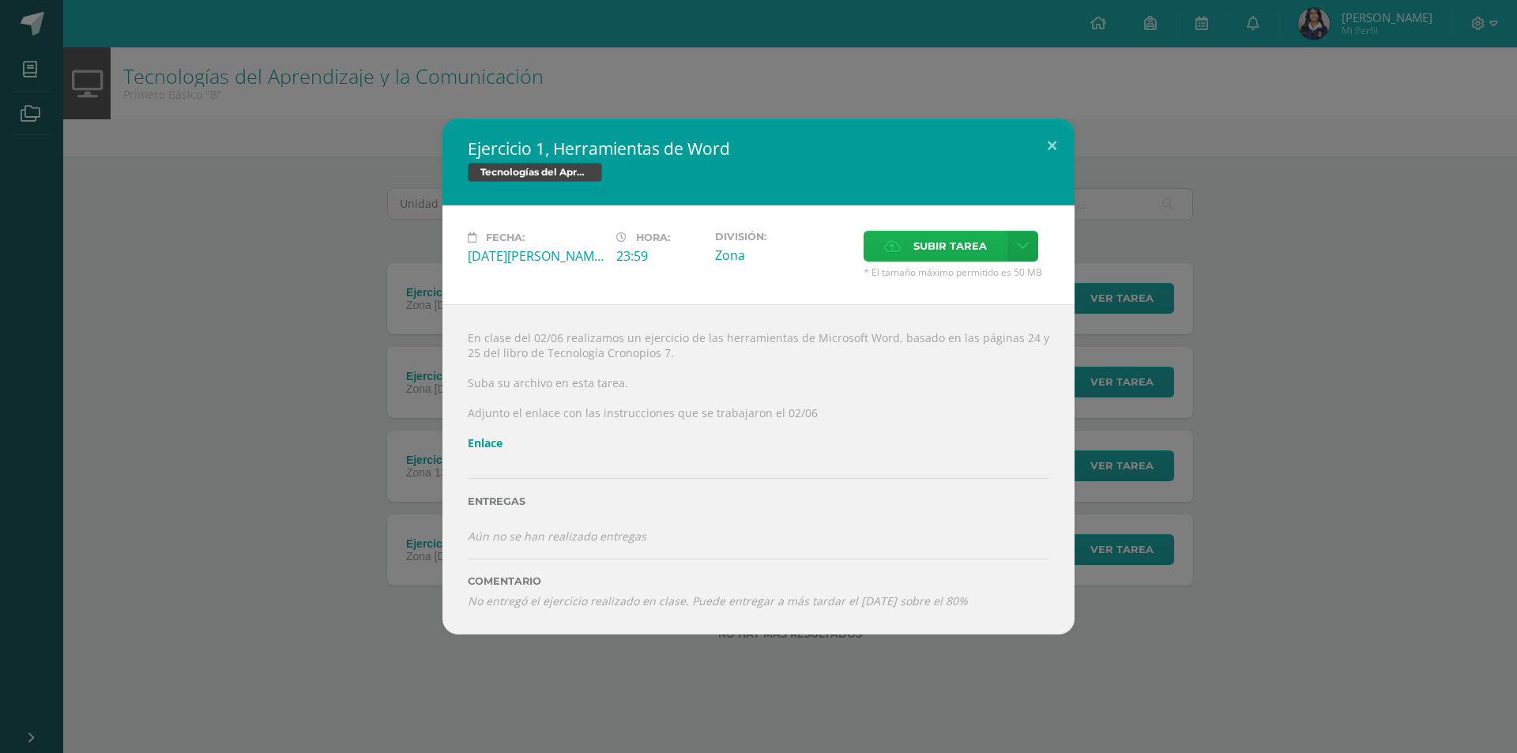
click at [907, 243] on label "Subir tarea" at bounding box center [936, 246] width 144 height 31
click at [0, 0] on input "Subir tarea" at bounding box center [0, 0] width 0 height 0
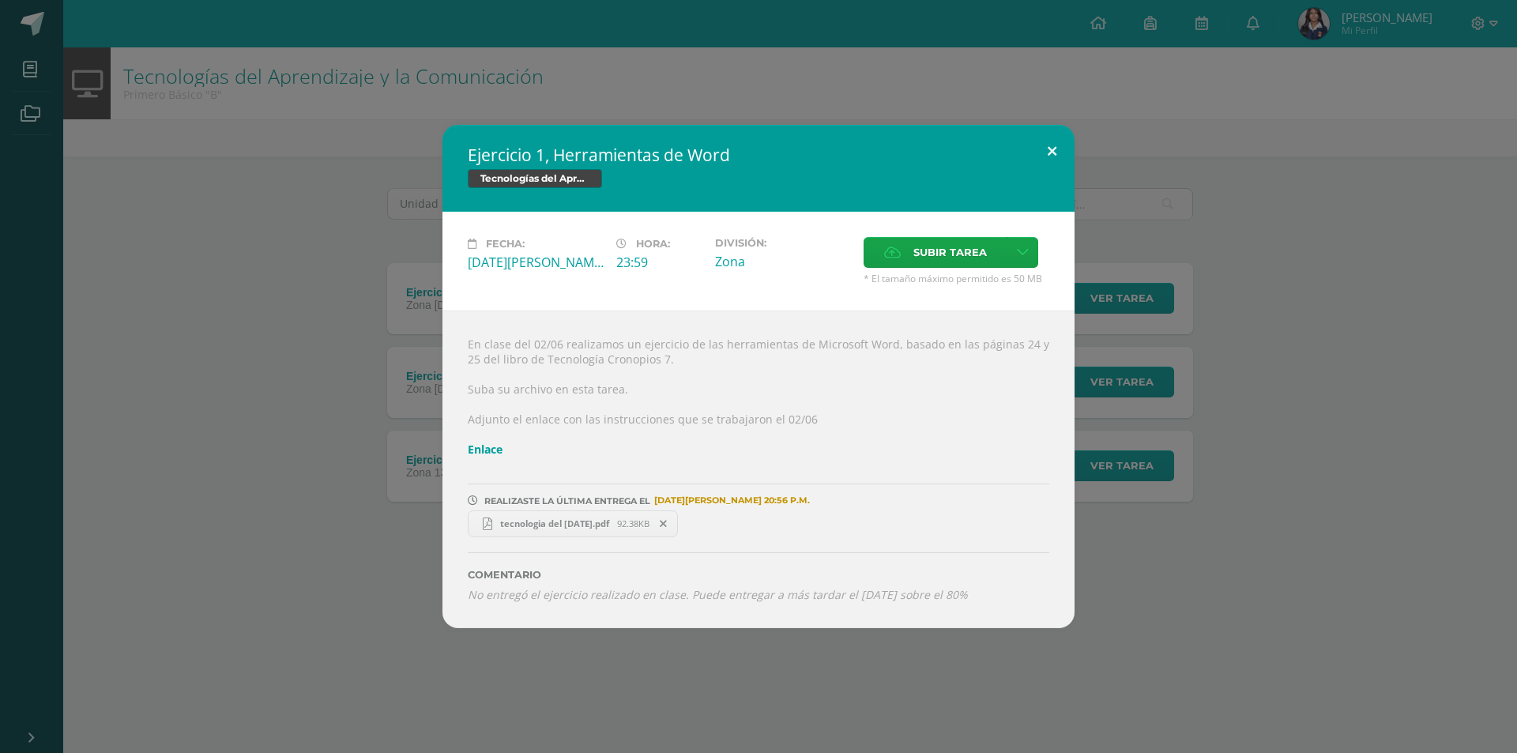
click at [1046, 155] on button at bounding box center [1052, 152] width 45 height 54
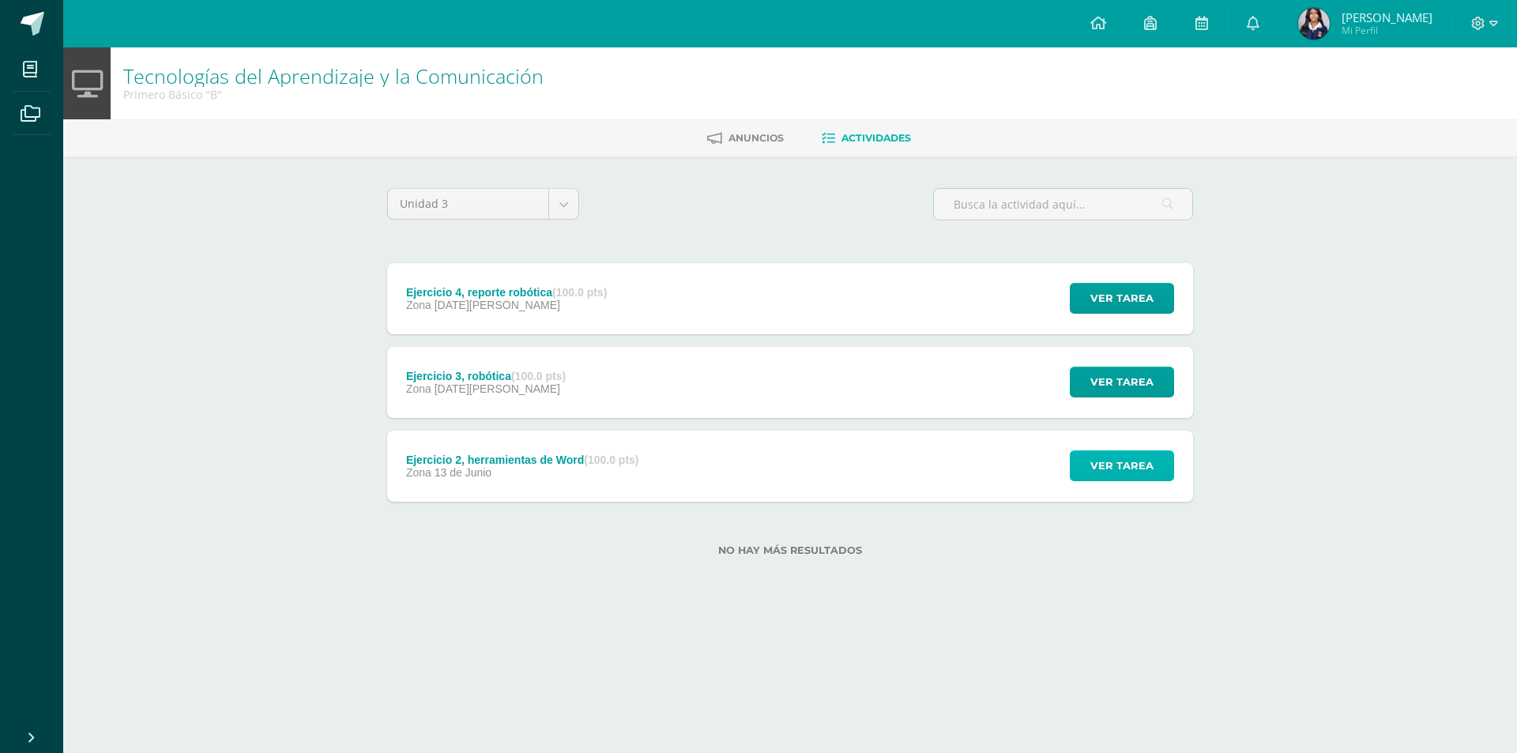
click at [1101, 459] on span "Ver tarea" at bounding box center [1122, 465] width 63 height 29
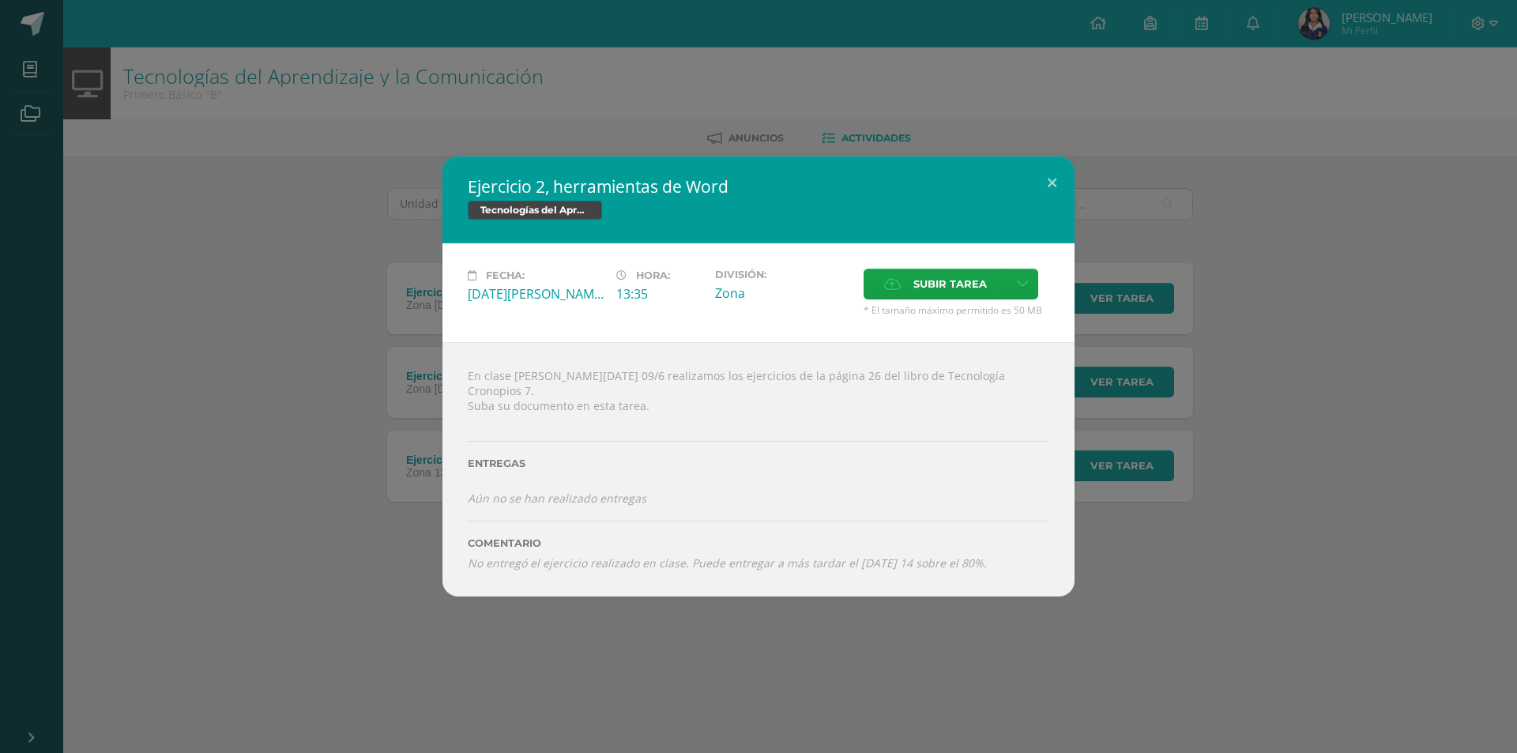
click at [251, 386] on div "Ejercicio 2, herramientas de Word Tecnologías del Aprendizaje y la Comunicación…" at bounding box center [758, 376] width 1505 height 440
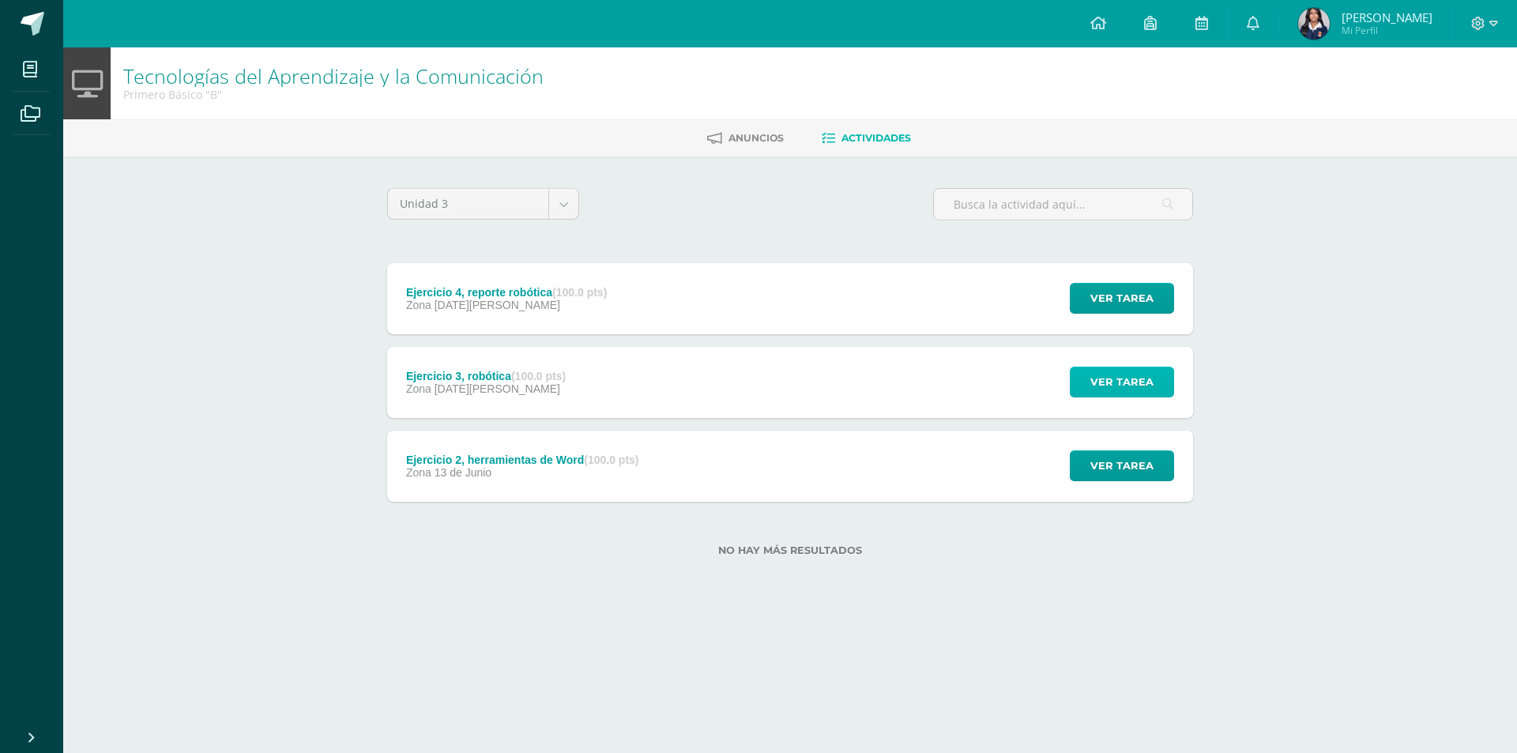
click at [1095, 369] on span "Ver tarea" at bounding box center [1122, 382] width 63 height 29
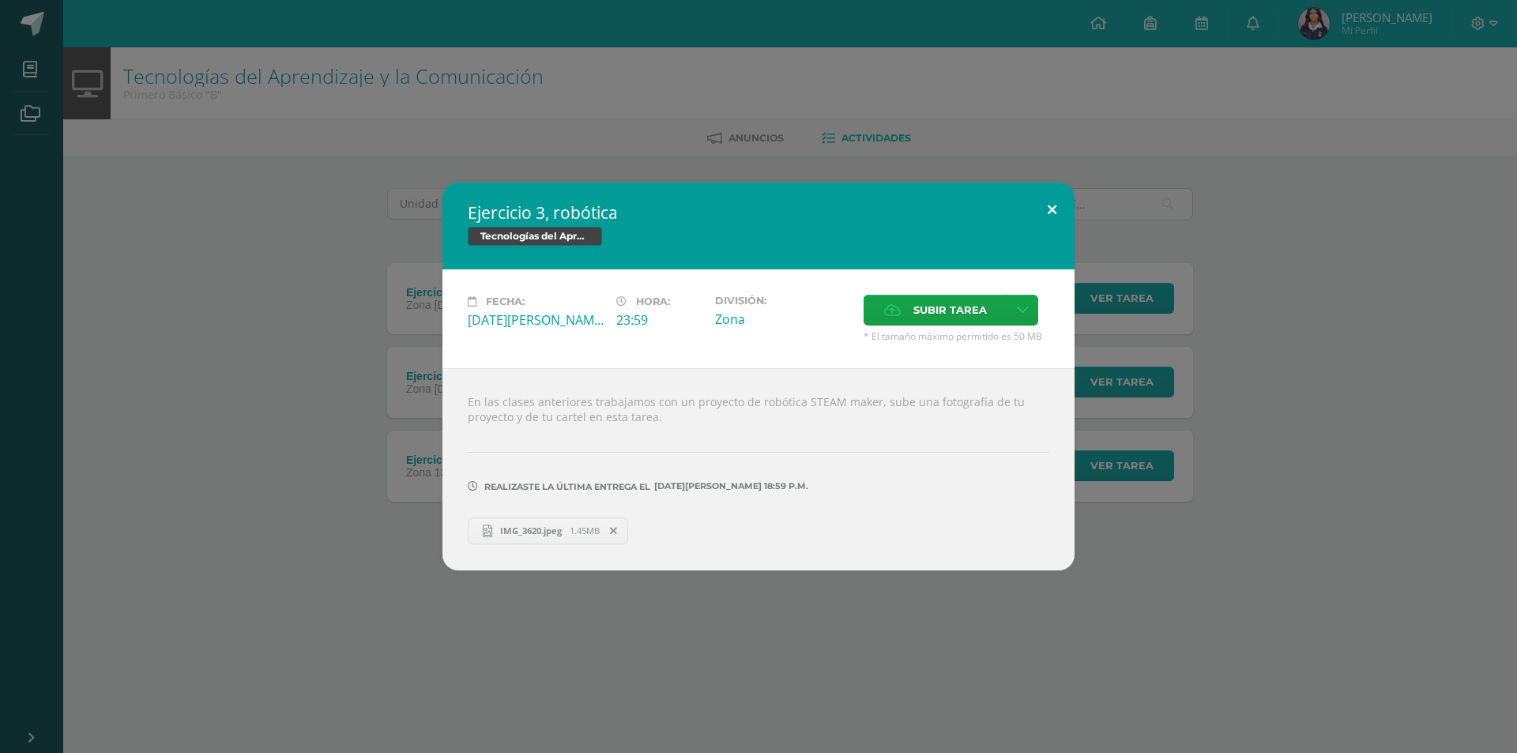
click at [1044, 216] on button at bounding box center [1052, 210] width 45 height 54
